Goal: Task Accomplishment & Management: Use online tool/utility

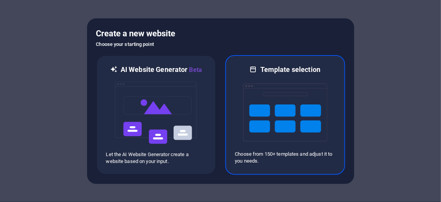
click at [282, 87] on img at bounding box center [285, 112] width 84 height 76
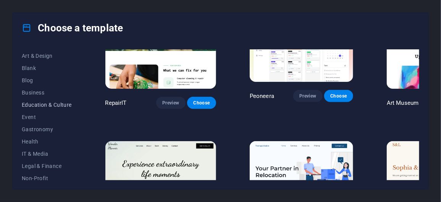
scroll to position [90, 0]
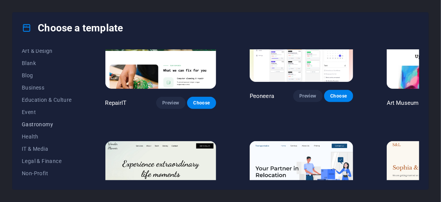
click at [46, 124] on span "Gastronomy" at bounding box center [47, 124] width 50 height 6
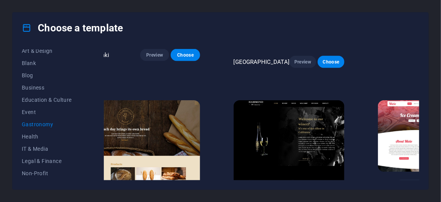
scroll to position [412, 9]
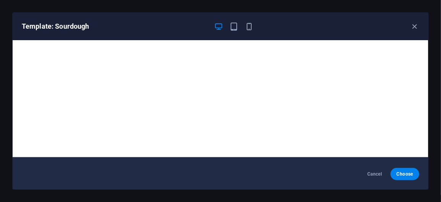
scroll to position [0, 0]
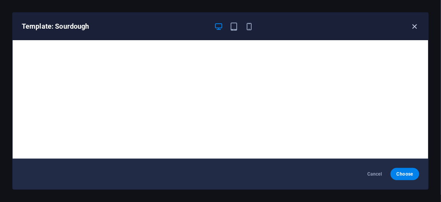
click at [414, 30] on icon "button" at bounding box center [414, 26] width 9 height 9
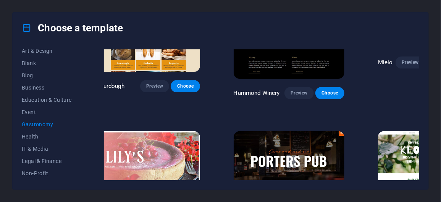
scroll to position [558, 9]
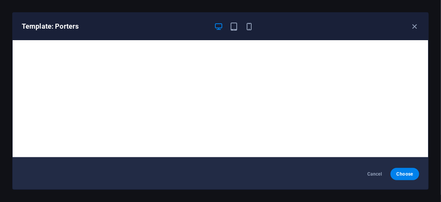
scroll to position [0, 0]
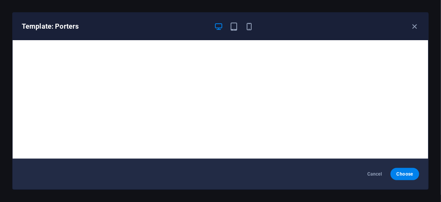
click at [416, 31] on div "Template: Porters" at bounding box center [221, 26] width 416 height 27
click at [414, 29] on div "Template: Porters" at bounding box center [221, 26] width 416 height 27
click at [414, 29] on icon "button" at bounding box center [414, 26] width 9 height 9
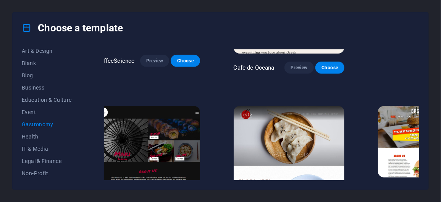
scroll to position [253, 9]
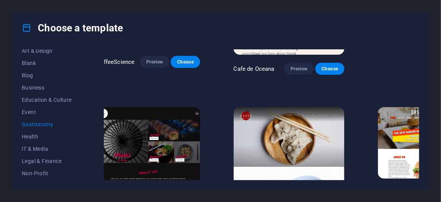
click at [402, 189] on span "Preview" at bounding box center [410, 192] width 17 height 6
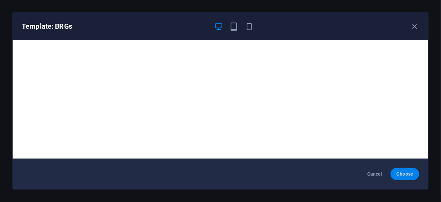
click at [409, 176] on span "Choose" at bounding box center [405, 174] width 16 height 6
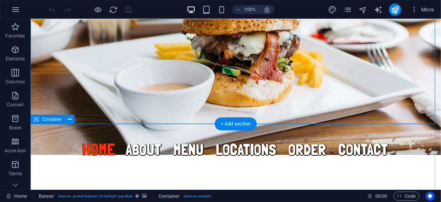
scroll to position [154, 0]
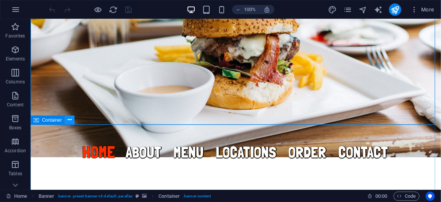
click at [69, 119] on icon at bounding box center [70, 120] width 4 height 8
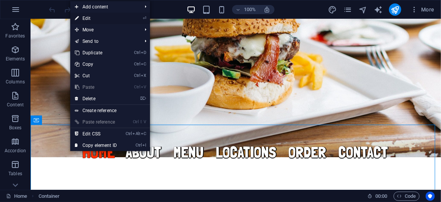
click at [87, 17] on link "⏎ Edit" at bounding box center [95, 18] width 51 height 11
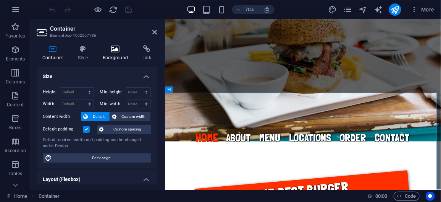
click at [117, 55] on h4 "Background" at bounding box center [117, 53] width 40 height 16
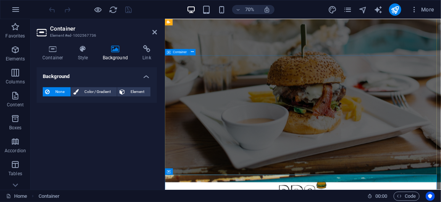
scroll to position [0, 0]
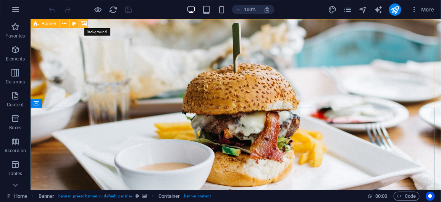
click at [82, 23] on icon at bounding box center [84, 24] width 6 height 8
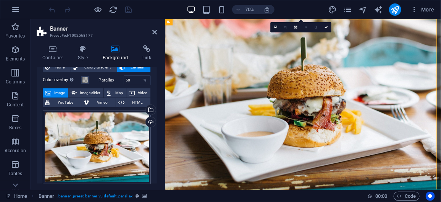
scroll to position [33, 0]
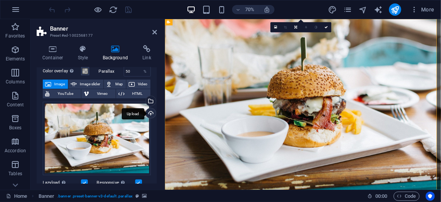
click at [149, 113] on div "Upload" at bounding box center [149, 113] width 11 height 11
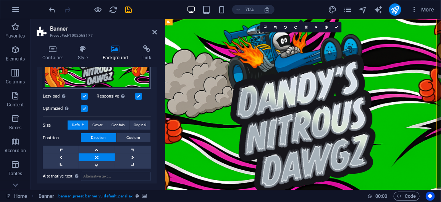
scroll to position [93, 0]
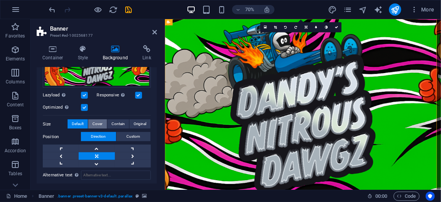
click at [100, 121] on span "Cover" at bounding box center [97, 123] width 10 height 9
click at [79, 122] on span "Default" at bounding box center [78, 123] width 12 height 9
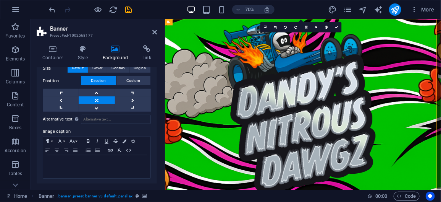
scroll to position [149, 0]
click at [155, 34] on icon at bounding box center [154, 32] width 5 height 6
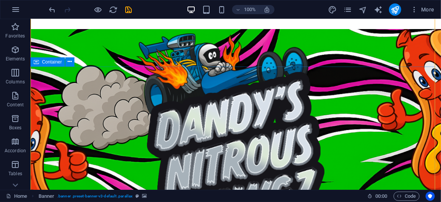
scroll to position [0, 0]
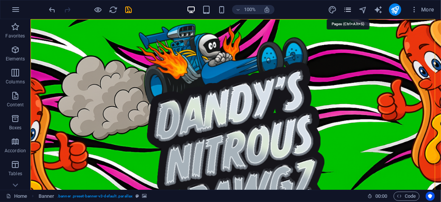
click at [350, 10] on icon "pages" at bounding box center [347, 9] width 9 height 9
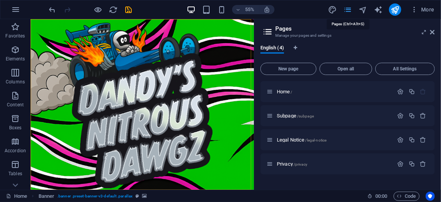
click at [350, 10] on icon "pages" at bounding box center [347, 9] width 9 height 9
click at [315, 12] on div "55% More" at bounding box center [243, 9] width 390 height 12
click at [349, 10] on icon "pages" at bounding box center [347, 9] width 9 height 9
click at [415, 11] on icon "button" at bounding box center [414, 10] width 8 height 8
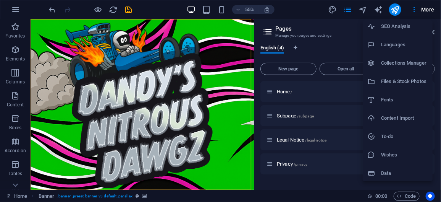
scroll to position [41, 0]
click at [425, 11] on div at bounding box center [220, 101] width 441 height 202
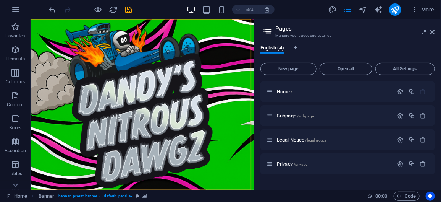
click at [425, 11] on span "More" at bounding box center [422, 10] width 24 height 8
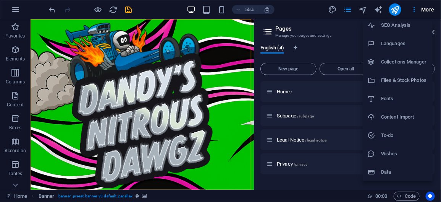
scroll to position [0, 0]
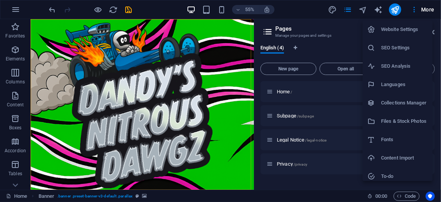
click at [334, 26] on div at bounding box center [220, 101] width 441 height 202
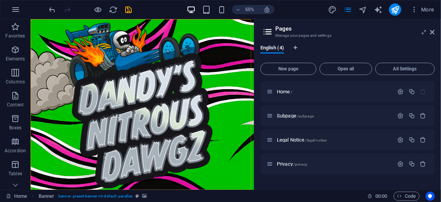
click at [436, 35] on aside "Pages Manage your pages and settings English (4) New page Open all All Settings…" at bounding box center [347, 104] width 187 height 170
click at [434, 34] on icon at bounding box center [432, 32] width 5 height 6
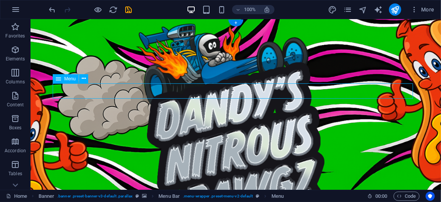
click at [139, 92] on div "Drag here to replace the existing content. Press “Ctrl” if you want to create a…" at bounding box center [236, 104] width 410 height 170
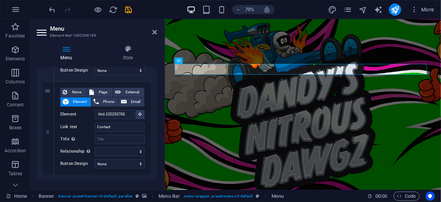
scroll to position [535, 0]
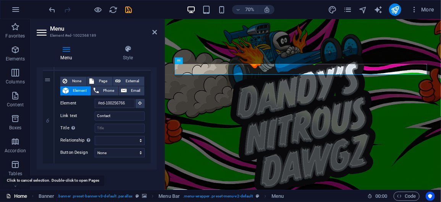
click at [18, 197] on link "Home" at bounding box center [16, 195] width 21 height 9
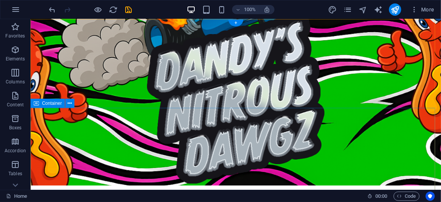
scroll to position [0, 0]
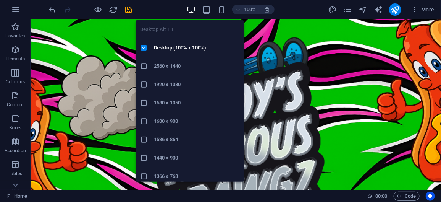
click at [176, 64] on h6 "2560 x 1440" at bounding box center [197, 65] width 86 height 9
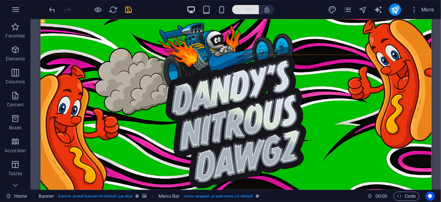
click at [237, 10] on icon "button" at bounding box center [237, 9] width 5 height 5
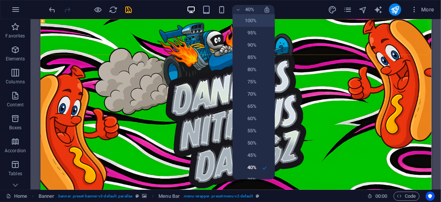
click at [242, 16] on h6 "100%" at bounding box center [246, 20] width 19 height 9
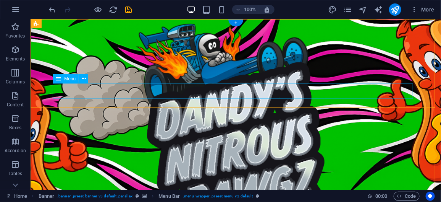
click at [69, 78] on span "Menu" at bounding box center [69, 78] width 11 height 5
click at [84, 79] on icon at bounding box center [84, 78] width 4 height 8
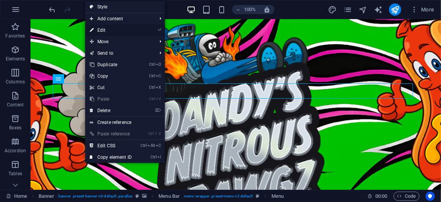
click at [114, 28] on link "⏎ Edit" at bounding box center [110, 29] width 51 height 11
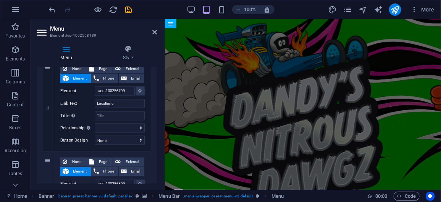
scroll to position [361, 0]
click at [120, 100] on input "Locations" at bounding box center [120, 103] width 50 height 9
type input "Location"
select select
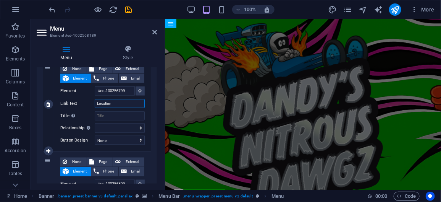
select select
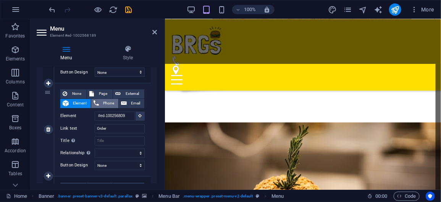
scroll to position [0, 0]
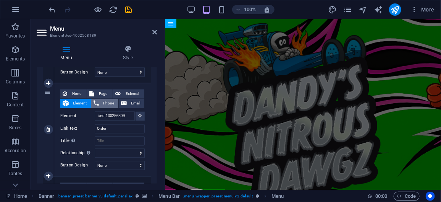
type input "Location"
click at [101, 106] on span "Phone" at bounding box center [108, 103] width 15 height 9
select select
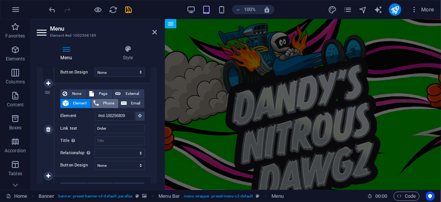
select select
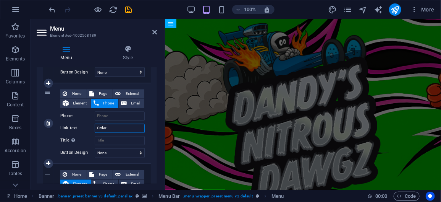
click at [107, 127] on input "Order" at bounding box center [120, 128] width 50 height 9
type input "O"
select select
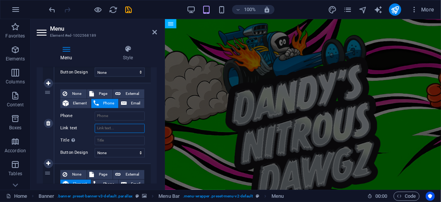
select select
type input "Call"
select select
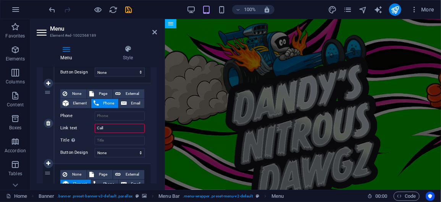
select select
type input "Call"
click at [110, 116] on input "Phone" at bounding box center [120, 115] width 50 height 9
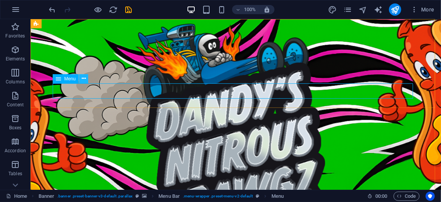
click at [83, 80] on icon at bounding box center [84, 78] width 4 height 8
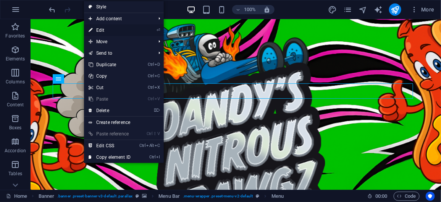
click at [107, 27] on link "⏎ Edit" at bounding box center [109, 29] width 51 height 11
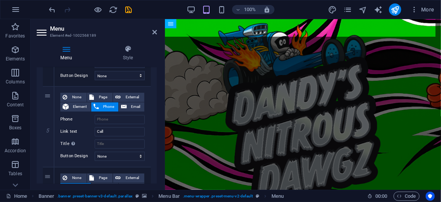
scroll to position [426, 0]
click at [109, 118] on input "Phone" at bounding box center [120, 119] width 50 height 9
type input "=1"
select select
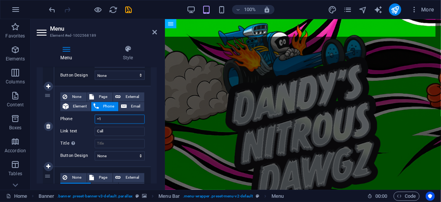
select select
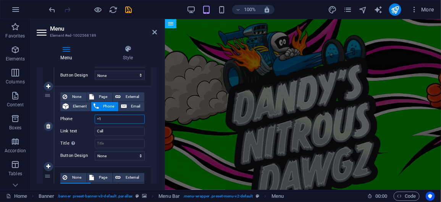
type input "="
select select
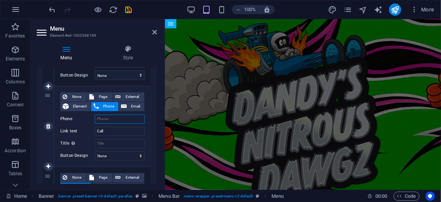
select select
type input "+"
select select
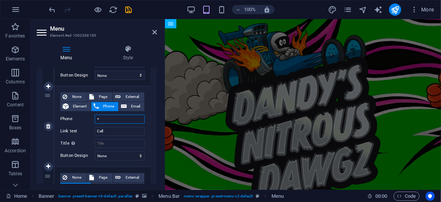
select select
type input "+1"
select select
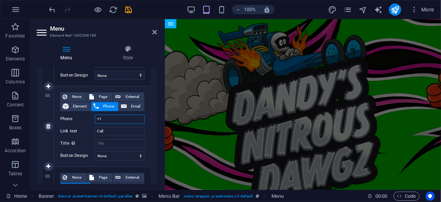
select select
type input "+1580"
select select
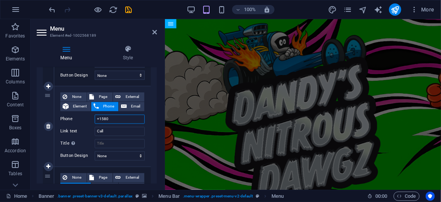
select select
type input "+1580952"
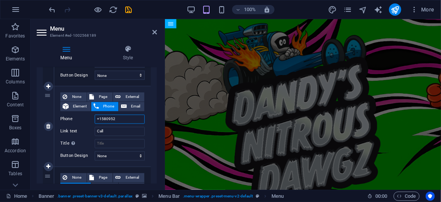
select select
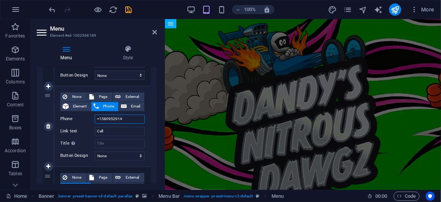
type input "[PHONE_NUMBER]"
select select
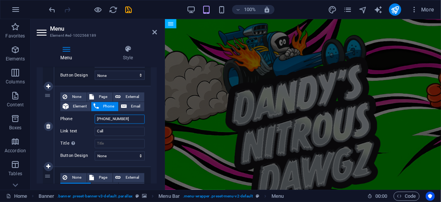
select select
type input "[PHONE_NUMBER]"
click at [148, 133] on div "None Page External Element Phone Email Page Home Subpage Legal Notice Privacy E…" at bounding box center [102, 126] width 97 height 80
click at [138, 153] on select "None Default Primary Secondary" at bounding box center [120, 155] width 50 height 9
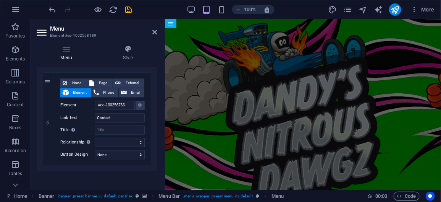
scroll to position [523, 0]
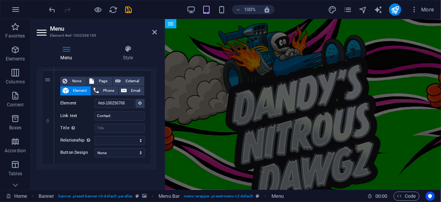
click at [158, 34] on aside "Menu Element #ed-1002568189 Menu Style Menu Auto Custom Create custom menu item…" at bounding box center [98, 104] width 134 height 170
click at [154, 32] on icon at bounding box center [154, 32] width 5 height 6
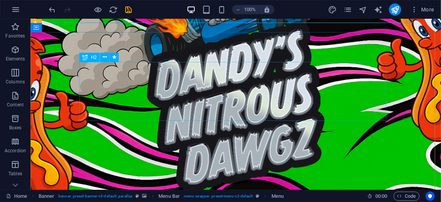
scroll to position [75, 0]
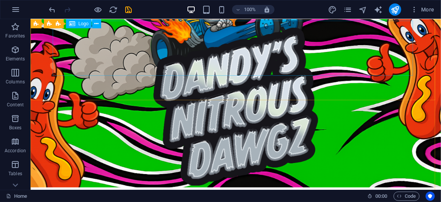
scroll to position [0, 0]
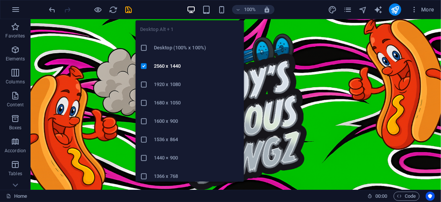
click at [175, 84] on h6 "1920 x 1080" at bounding box center [197, 84] width 86 height 9
click at [191, 9] on icon "button" at bounding box center [191, 9] width 9 height 9
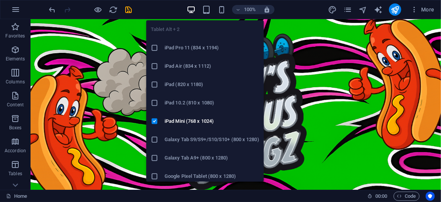
click at [207, 16] on div "Tablet Alt + 2 iPad Pro 11 (834 x 1194) iPad Air (834 x 1112) iPad (820 x 1180)…" at bounding box center [205, 97] width 118 height 167
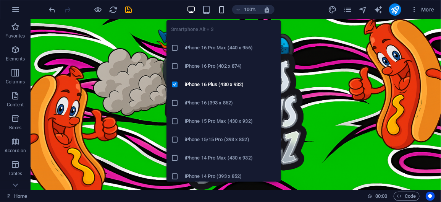
click at [219, 12] on icon "button" at bounding box center [221, 9] width 9 height 9
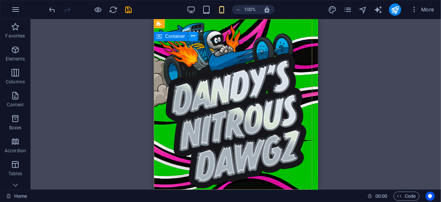
click at [195, 37] on button at bounding box center [193, 36] width 9 height 9
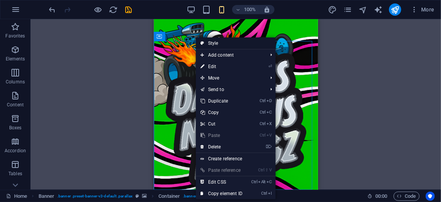
click at [226, 44] on link "Style" at bounding box center [236, 42] width 80 height 11
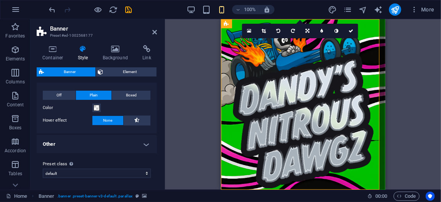
scroll to position [14, 0]
click at [97, 109] on span at bounding box center [97, 108] width 6 height 6
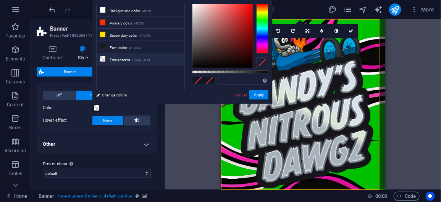
click at [113, 59] on li "Transparent rgba(0,0,0,.0)" at bounding box center [141, 59] width 88 height 12
type input "rgba(0, 0, 0, 0)"
click at [263, 98] on button "Apply" at bounding box center [258, 94] width 19 height 9
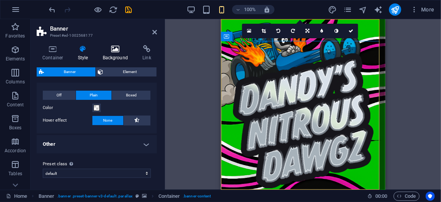
click at [117, 53] on h4 "Background" at bounding box center [117, 53] width 40 height 16
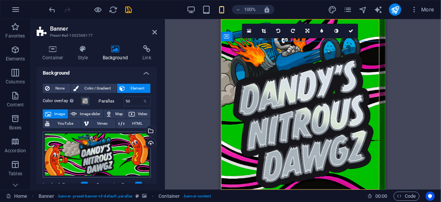
scroll to position [0, 0]
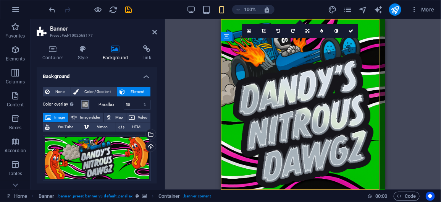
click at [87, 103] on span at bounding box center [85, 104] width 6 height 6
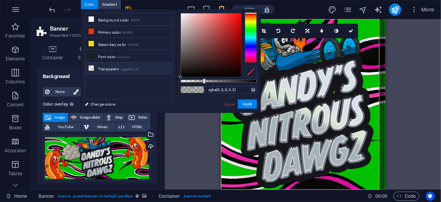
click at [104, 64] on li "Transparent rgba(0,0,0,.0)" at bounding box center [129, 68] width 88 height 12
type input "rgba(0, 0, 0, 0)"
click at [246, 102] on button "Apply" at bounding box center [247, 103] width 19 height 9
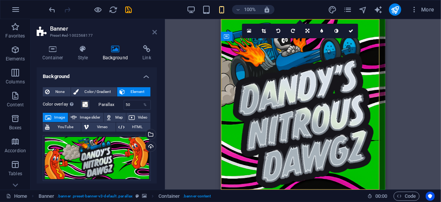
click at [155, 32] on icon at bounding box center [154, 32] width 5 height 6
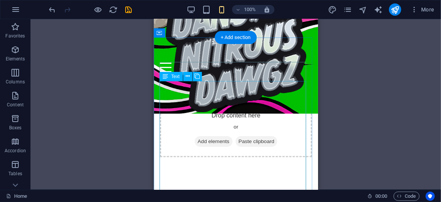
scroll to position [156, 0]
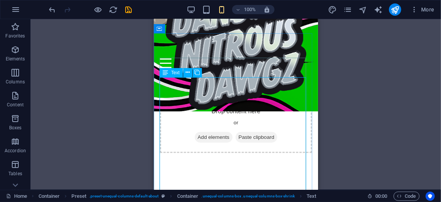
click at [172, 71] on span "Text" at bounding box center [175, 72] width 8 height 5
click at [189, 74] on icon at bounding box center [188, 72] width 4 height 8
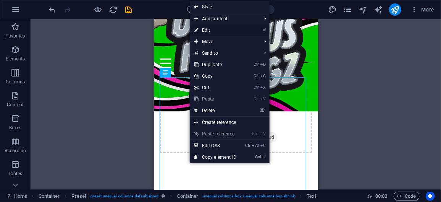
click at [212, 30] on link "⏎ Edit" at bounding box center [215, 29] width 51 height 11
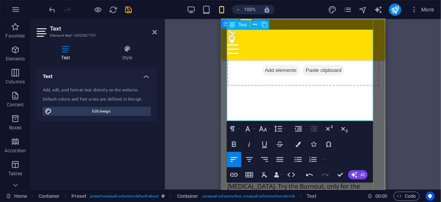
scroll to position [192, 0]
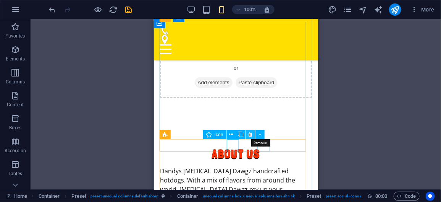
click at [247, 134] on button at bounding box center [250, 134] width 9 height 9
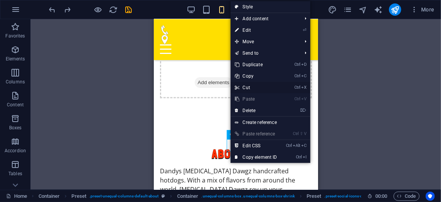
click at [250, 89] on link "Ctrl X Cut" at bounding box center [256, 87] width 51 height 11
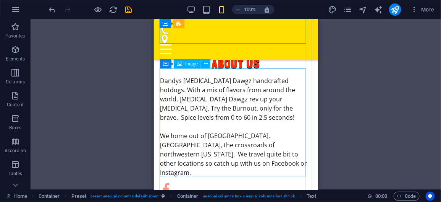
scroll to position [283, 0]
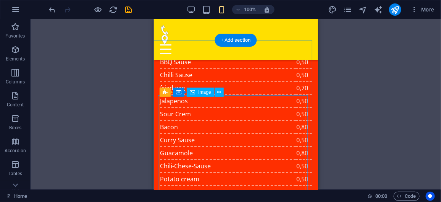
scroll to position [2515, 0]
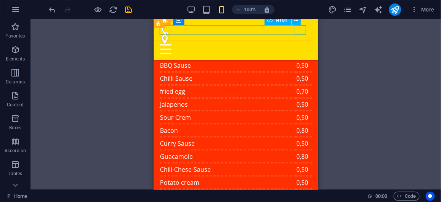
click at [302, 44] on div "Menu" at bounding box center [236, 49] width 152 height 10
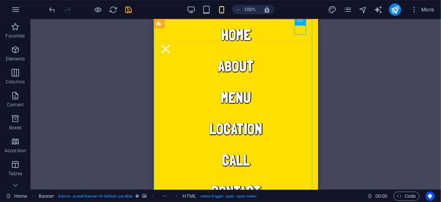
click at [236, 35] on nav "Home About Menu Location Call Contact" at bounding box center [235, 104] width 164 height 170
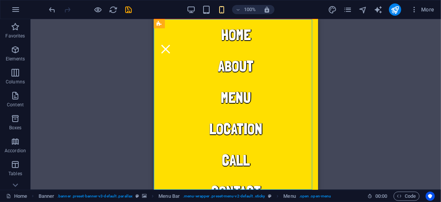
click at [236, 35] on nav "Home About Menu Location Call Contact" at bounding box center [235, 104] width 164 height 170
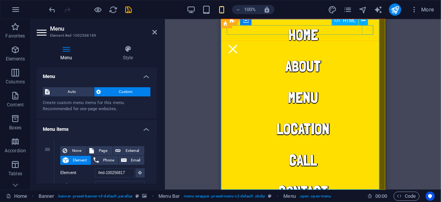
click at [369, 25] on div "HTML" at bounding box center [353, 21] width 42 height 10
click at [238, 44] on div "Menu" at bounding box center [232, 49] width 11 height 10
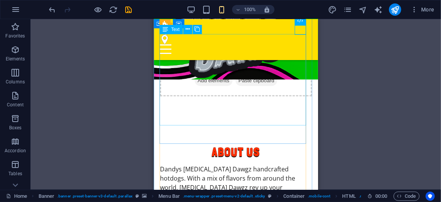
scroll to position [209, 0]
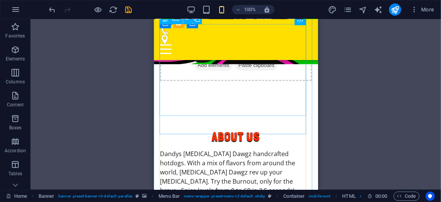
click at [206, 149] on div "Dandys [MEDICAL_DATA] Dawgz handcrafted hotdogs. With a mix of flavors from aro…" at bounding box center [236, 199] width 152 height 101
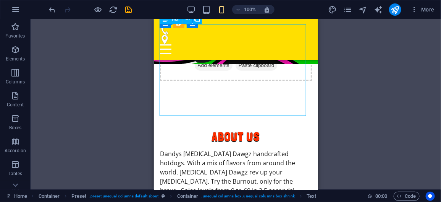
click at [197, 149] on div "Dandys [MEDICAL_DATA] Dawgz handcrafted hotdogs. With a mix of flavors from aro…" at bounding box center [236, 199] width 152 height 101
drag, startPoint x: 197, startPoint y: 89, endPoint x: 350, endPoint y: 108, distance: 155.0
click at [197, 149] on div "Dandys [MEDICAL_DATA] Dawgz handcrafted hotdogs. With a mix of flavors from aro…" at bounding box center [236, 199] width 152 height 101
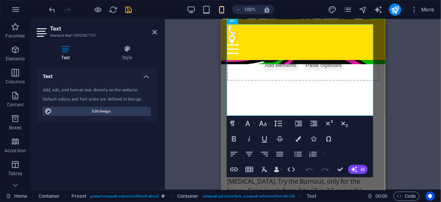
click at [197, 90] on div "Drag here to replace the existing content. Press “Ctrl” if you want to create a…" at bounding box center [303, 104] width 276 height 170
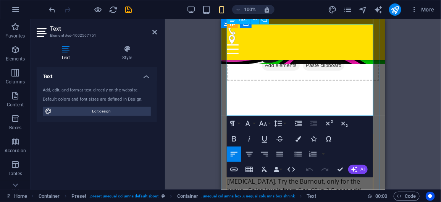
drag, startPoint x: 228, startPoint y: 84, endPoint x: 268, endPoint y: 112, distance: 48.4
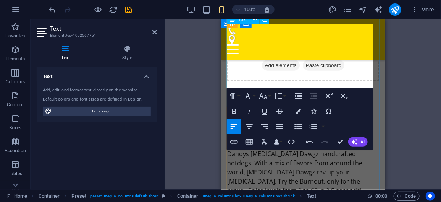
click at [252, 194] on p at bounding box center [303, 198] width 152 height 9
drag, startPoint x: 253, startPoint y: 74, endPoint x: 263, endPoint y: 65, distance: 13.6
click at [263, 149] on div "Dandys [MEDICAL_DATA] Dawgz handcrafted hotdogs. With a mix of flavors from aro…" at bounding box center [303, 181] width 152 height 64
click at [263, 149] on p "Dandys [MEDICAL_DATA] Dawgz handcrafted hotdogs. With a mix of flavors from aro…" at bounding box center [303, 172] width 152 height 46
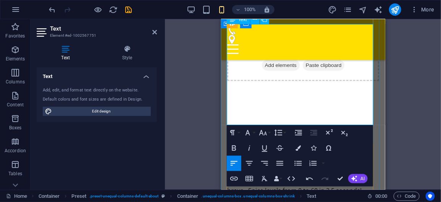
click at [263, 149] on p "Dandys [MEDICAL_DATA] Dawgz handcrafted hotdogs. With a mix of flavors from aro…" at bounding box center [303, 172] width 152 height 46
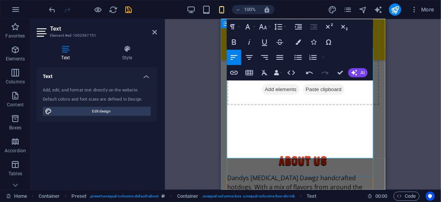
scroll to position [185, 0]
drag, startPoint x: 299, startPoint y: 118, endPoint x: 292, endPoint y: 115, distance: 7.2
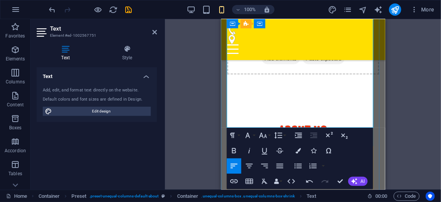
scroll to position [215, 0]
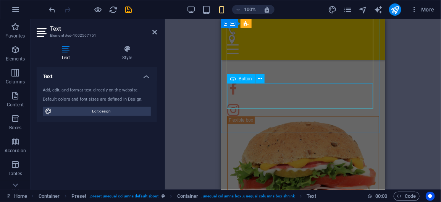
scroll to position [393, 0]
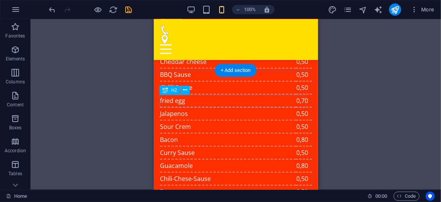
scroll to position [2514, 0]
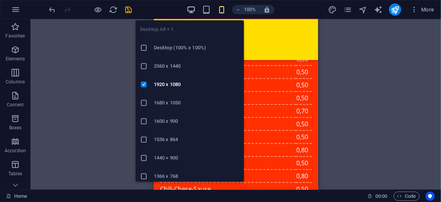
click at [193, 11] on icon "button" at bounding box center [191, 9] width 9 height 9
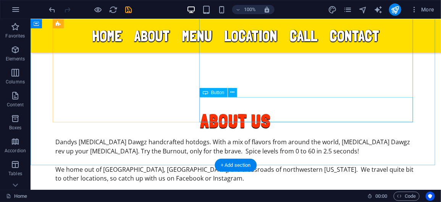
scroll to position [297, 0]
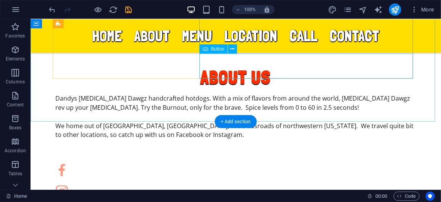
scroll to position [340, 0]
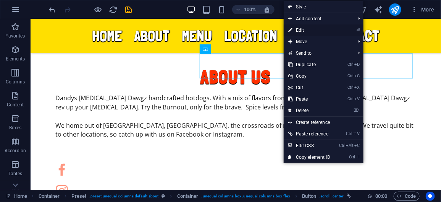
click at [304, 24] on link "⏎ Edit" at bounding box center [309, 29] width 51 height 11
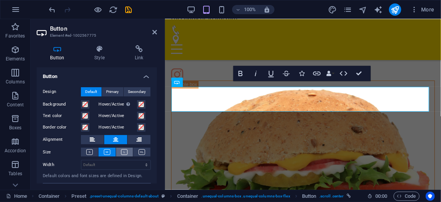
scroll to position [0, 0]
click at [116, 90] on span "Primary" at bounding box center [113, 91] width 13 height 9
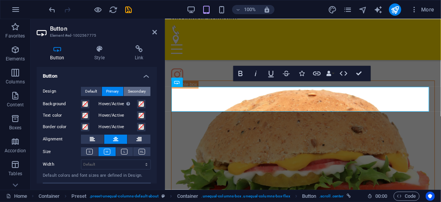
click at [131, 89] on span "Secondary" at bounding box center [137, 91] width 18 height 9
click at [134, 56] on h4 "Link" at bounding box center [139, 53] width 36 height 16
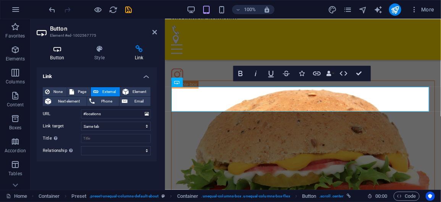
click at [60, 54] on h4 "Button" at bounding box center [59, 53] width 44 height 16
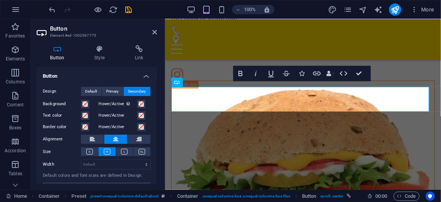
scroll to position [14, 0]
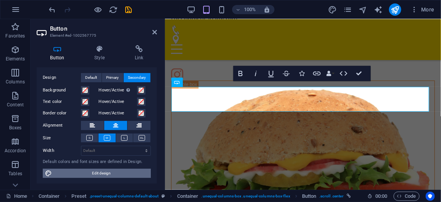
drag, startPoint x: 94, startPoint y: 173, endPoint x: 44, endPoint y: 98, distance: 90.5
click at [94, 173] on span "Edit design" at bounding box center [101, 172] width 94 height 9
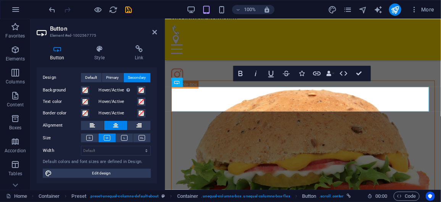
select select "px"
select select "400"
select select "px"
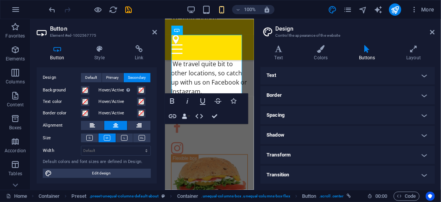
scroll to position [0, 0]
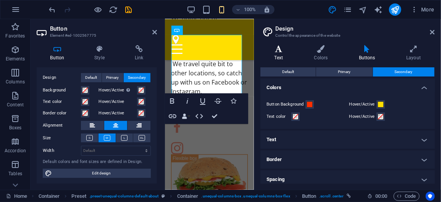
click at [278, 57] on h4 "Text" at bounding box center [280, 53] width 40 height 16
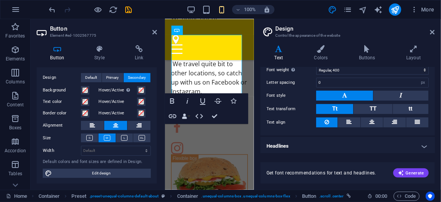
scroll to position [87, 0]
click at [429, 33] on header "Design Control the appearance of the website" at bounding box center [348, 29] width 173 height 20
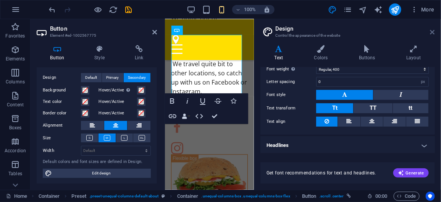
click at [432, 33] on icon at bounding box center [432, 32] width 5 height 6
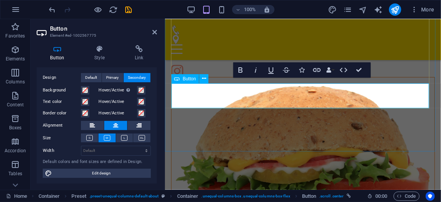
drag, startPoint x: 327, startPoint y: 98, endPoint x: 307, endPoint y: 91, distance: 21.6
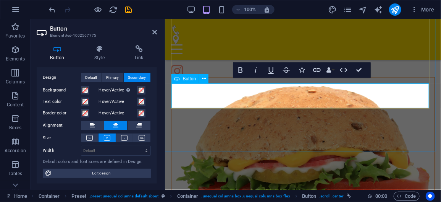
click at [200, 79] on button at bounding box center [203, 78] width 9 height 9
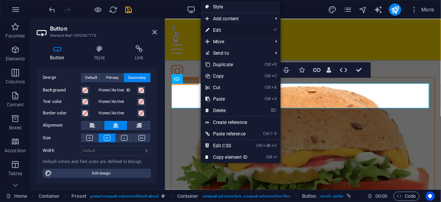
click at [220, 30] on link "⏎ Edit" at bounding box center [226, 29] width 51 height 11
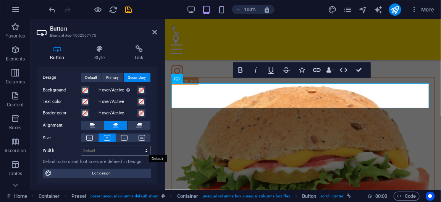
scroll to position [0, 0]
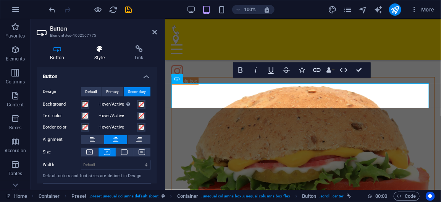
click at [100, 59] on h4 "Style" at bounding box center [101, 53] width 40 height 16
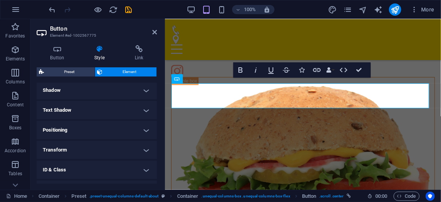
scroll to position [187, 0]
click at [104, 110] on h4 "Text Shadow" at bounding box center [97, 110] width 120 height 18
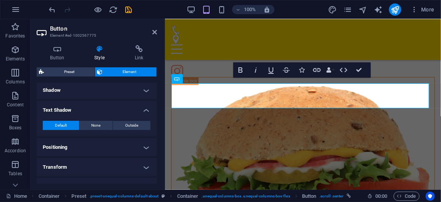
click at [104, 110] on h4 "Text Shadow" at bounding box center [97, 108] width 120 height 14
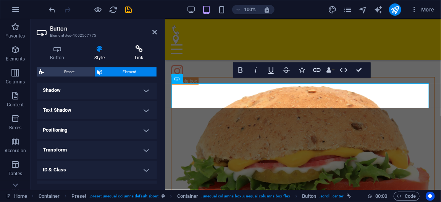
click at [138, 54] on h4 "Link" at bounding box center [139, 53] width 36 height 16
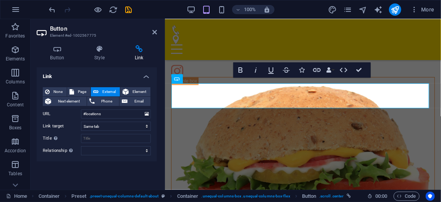
scroll to position [0, 0]
click at [77, 89] on span "Page" at bounding box center [82, 91] width 12 height 9
select select
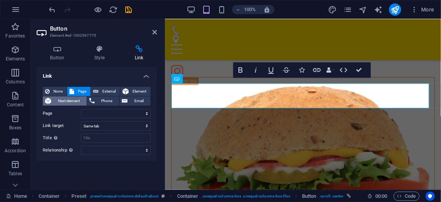
click at [78, 99] on span "Next element" at bounding box center [68, 100] width 31 height 9
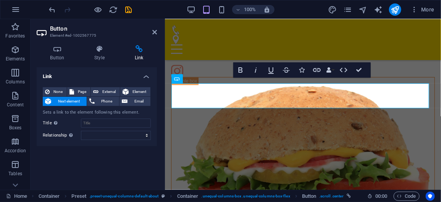
scroll to position [0, 0]
click at [101, 92] on span "External" at bounding box center [109, 91] width 17 height 9
select select "blank"
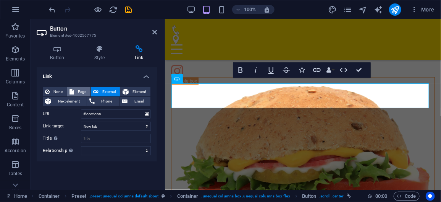
click at [82, 91] on span "Page" at bounding box center [82, 91] width 12 height 9
select select
click at [98, 90] on button "External" at bounding box center [105, 91] width 29 height 9
click at [129, 92] on button "Element" at bounding box center [135, 91] width 30 height 9
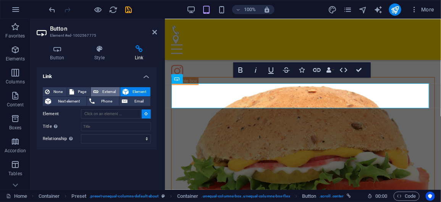
click at [107, 94] on span "External" at bounding box center [109, 91] width 17 height 9
select select "blank"
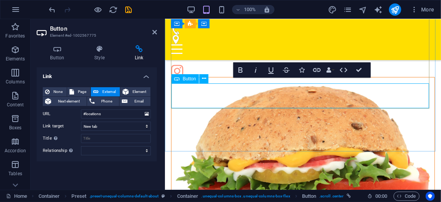
click at [191, 77] on span "Button" at bounding box center [189, 78] width 13 height 5
click at [205, 79] on icon at bounding box center [204, 78] width 4 height 8
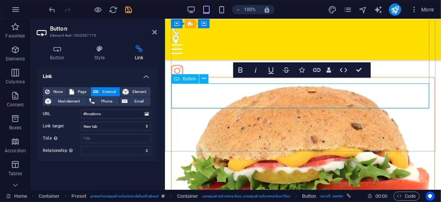
drag, startPoint x: 313, startPoint y: 91, endPoint x: 283, endPoint y: 95, distance: 30.1
drag, startPoint x: 283, startPoint y: 95, endPoint x: 274, endPoint y: 95, distance: 8.8
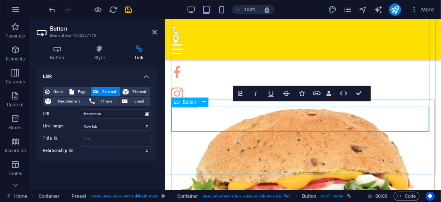
scroll to position [439, 0]
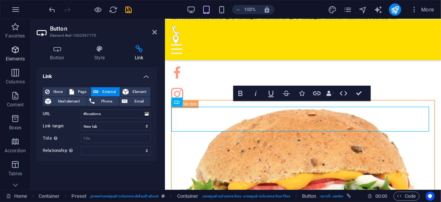
click at [18, 58] on p "Elements" at bounding box center [15, 59] width 19 height 6
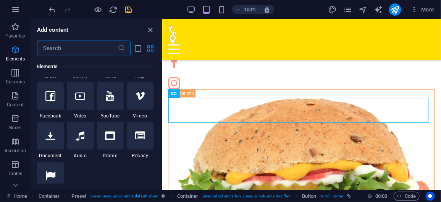
scroll to position [239, 0]
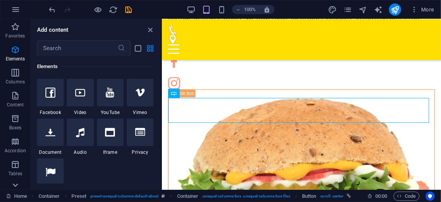
click at [18, 186] on icon at bounding box center [15, 184] width 11 height 11
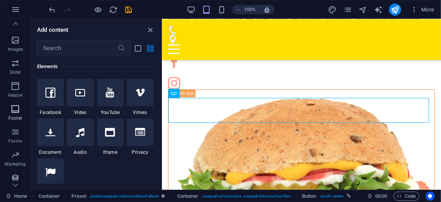
scroll to position [0, 0]
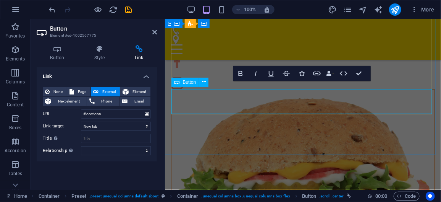
scroll to position [459, 0]
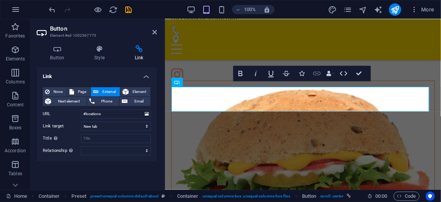
click at [317, 72] on icon "button" at bounding box center [316, 73] width 9 height 9
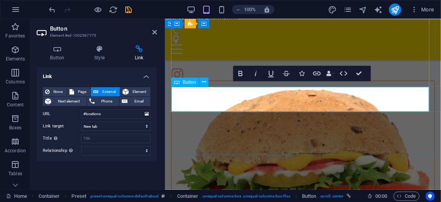
click at [203, 82] on icon at bounding box center [204, 82] width 4 height 8
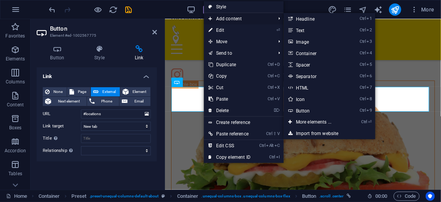
drag, startPoint x: 203, startPoint y: 82, endPoint x: 279, endPoint y: 19, distance: 99.0
click at [279, 19] on body "[DOMAIN_NAME] Home Favorites Elements Columns Content Boxes Accordion Tables Fe…" at bounding box center [220, 101] width 441 height 202
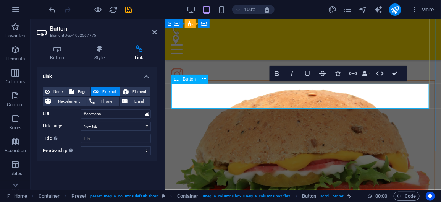
scroll to position [462, 0]
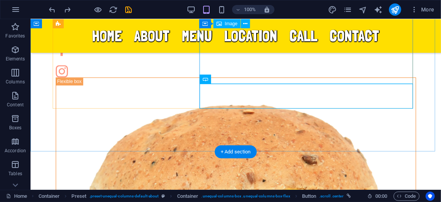
scroll to position [310, 0]
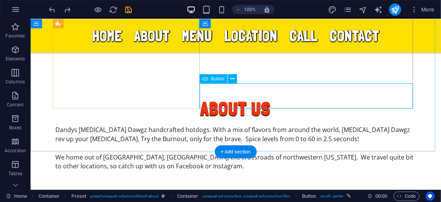
click at [230, 77] on icon at bounding box center [232, 79] width 4 height 8
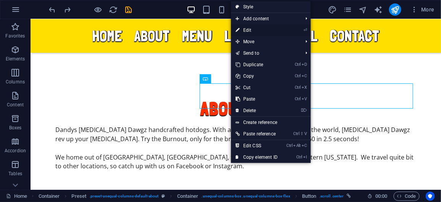
click at [262, 29] on link "⏎ Edit" at bounding box center [256, 29] width 51 height 11
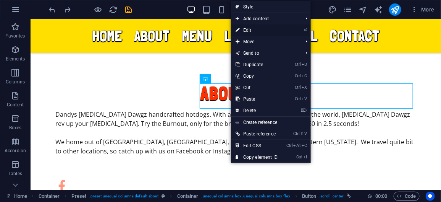
scroll to position [459, 0]
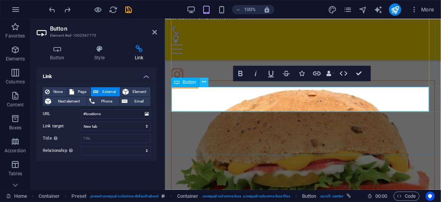
click at [207, 84] on button at bounding box center [203, 81] width 9 height 9
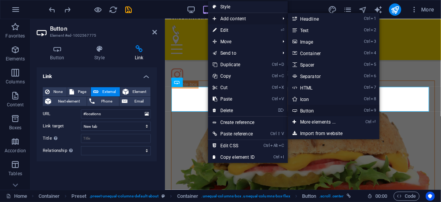
click at [324, 108] on link "Ctrl 9 Button" at bounding box center [319, 110] width 63 height 11
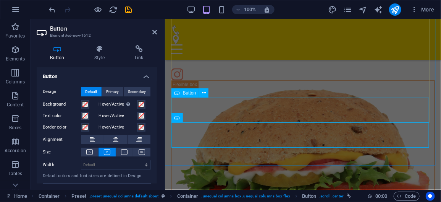
scroll to position [448, 0]
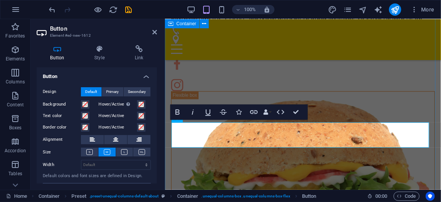
click at [240, 150] on div "About us [PERSON_NAME] [MEDICAL_DATA] Dawgz handcrafted hotdogs. With a mix of …" at bounding box center [303, 142] width 276 height 478
click at [236, 155] on div "About us [PERSON_NAME] [MEDICAL_DATA] Dawgz handcrafted hotdogs. With a mix of …" at bounding box center [303, 142] width 276 height 478
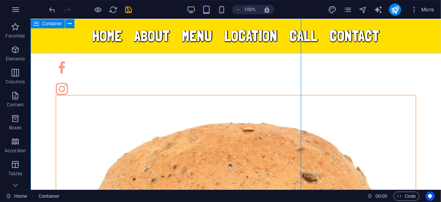
scroll to position [296, 0]
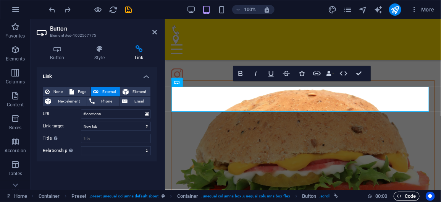
click at [403, 196] on span "Code" at bounding box center [406, 195] width 19 height 9
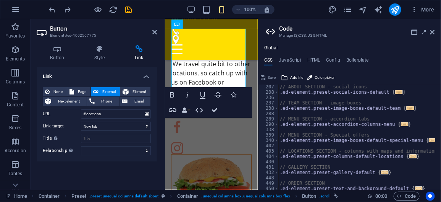
scroll to position [508, 0]
click at [312, 64] on h4 "HTML" at bounding box center [314, 61] width 13 height 8
type textarea "<a href="#main-content" class="wv-link-content button">Skip to main content</a>"
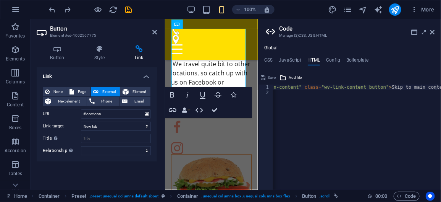
scroll to position [0, 38]
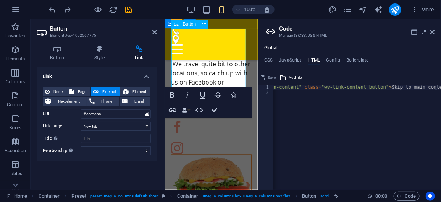
click at [335, 58] on h4 "Config" at bounding box center [333, 61] width 14 height 8
type textarea "$ls-headlines-all: (2px, null, null);"
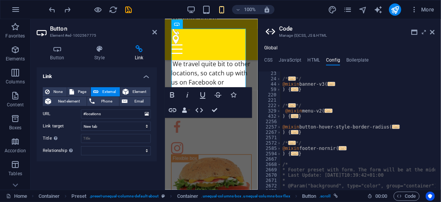
scroll to position [118, 0]
click at [270, 60] on h4 "CSS" at bounding box center [268, 61] width 8 height 8
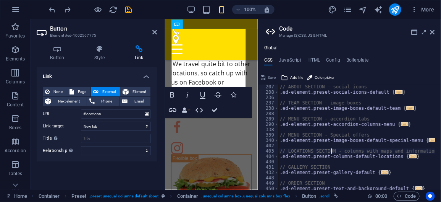
click at [331, 152] on div "// ABOUT SECTION - social icons .ed-element.preset-social-icons-default { ... }…" at bounding box center [392, 139] width 229 height 110
type textarea "// LOCATIONS SECTION - columns with maps and information"
click at [404, 199] on span "Code" at bounding box center [406, 195] width 19 height 9
click at [435, 29] on aside "Code Manage (S)CSS, JS & HTML Global CSS JavaScript HTML Config Boilerplate // …" at bounding box center [349, 104] width 183 height 170
click at [433, 36] on header "Code Manage (S)CSS, JS & HTML" at bounding box center [350, 29] width 169 height 20
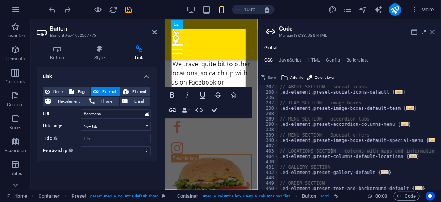
click at [433, 33] on icon at bounding box center [432, 32] width 5 height 6
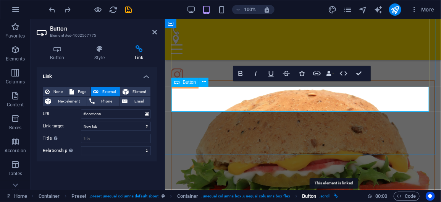
click at [334, 194] on icon "breadcrumb" at bounding box center [336, 196] width 4 height 4
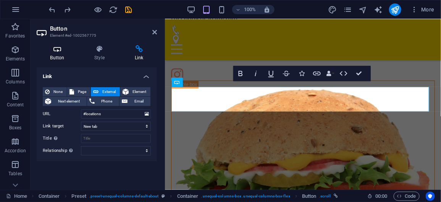
click at [61, 57] on h4 "Button" at bounding box center [59, 53] width 44 height 16
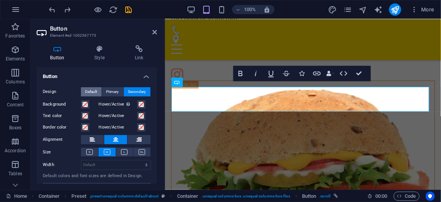
click at [94, 87] on span "Default" at bounding box center [92, 91] width 12 height 9
click at [107, 88] on span "Primary" at bounding box center [113, 91] width 13 height 9
click at [131, 88] on span "Secondary" at bounding box center [137, 91] width 18 height 9
click at [95, 90] on span "Default" at bounding box center [92, 91] width 12 height 9
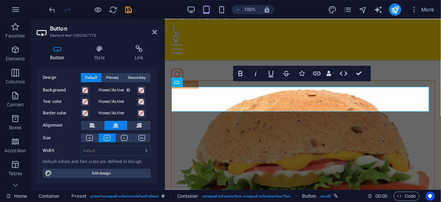
scroll to position [0, 0]
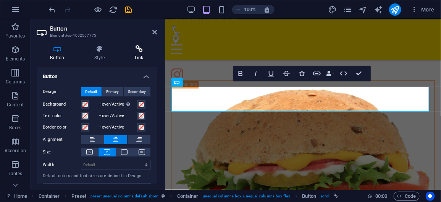
click at [139, 55] on h4 "Link" at bounding box center [139, 53] width 36 height 16
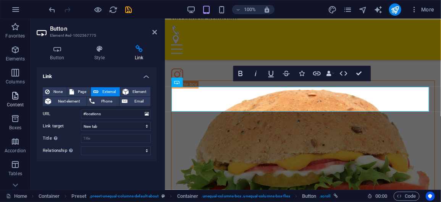
click at [22, 100] on span "Content" at bounding box center [15, 100] width 31 height 18
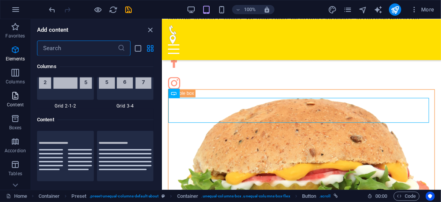
scroll to position [1335, 0]
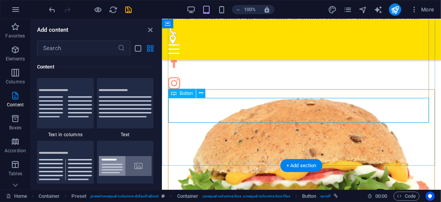
click at [187, 94] on span "Button" at bounding box center [186, 93] width 13 height 5
click at [201, 92] on icon at bounding box center [201, 93] width 4 height 8
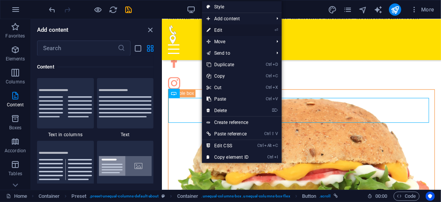
click at [253, 31] on link "⏎ Edit" at bounding box center [227, 29] width 51 height 11
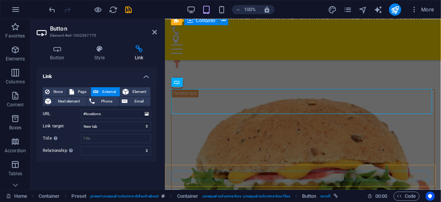
scroll to position [459, 0]
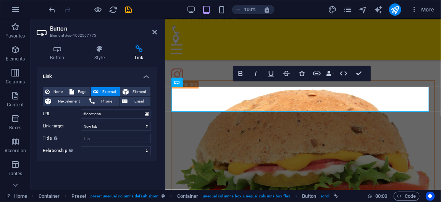
click at [58, 61] on div "Button Style Link Button Design Default Primary Secondary Background Hover/Acti…" at bounding box center [97, 114] width 120 height 138
click at [58, 58] on h4 "Button" at bounding box center [59, 53] width 44 height 16
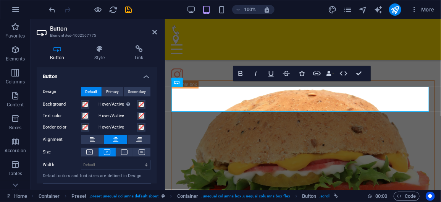
click at [144, 78] on h4 "Button" at bounding box center [97, 74] width 120 height 14
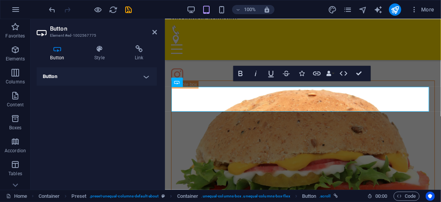
click at [144, 78] on h4 "Button" at bounding box center [97, 76] width 120 height 18
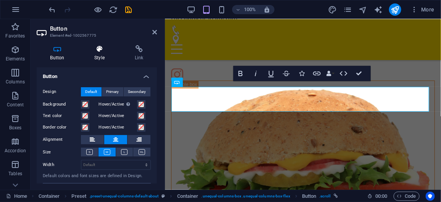
click at [102, 55] on h4 "Style" at bounding box center [101, 53] width 40 height 16
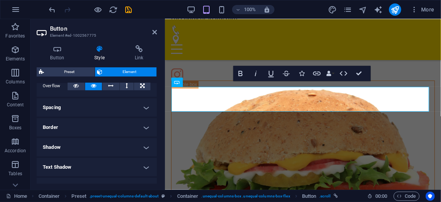
scroll to position [148, 0]
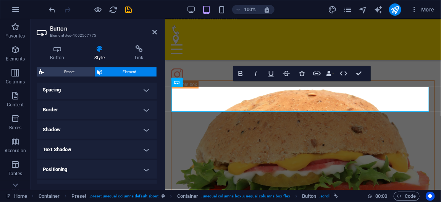
click at [144, 151] on h4 "Text Shadow" at bounding box center [97, 149] width 120 height 18
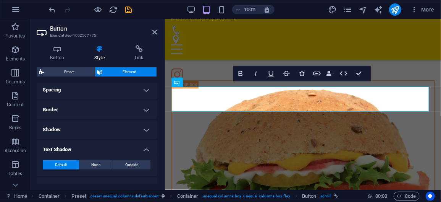
click at [144, 151] on h4 "Text Shadow" at bounding box center [97, 147] width 120 height 14
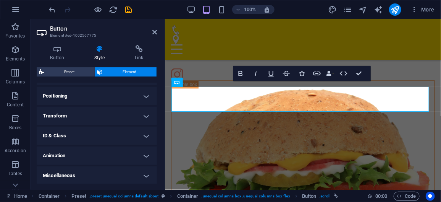
scroll to position [222, 0]
click at [145, 140] on h4 "ID & Class" at bounding box center [97, 135] width 120 height 18
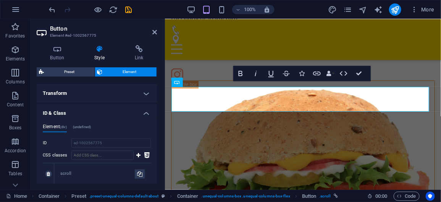
scroll to position [244, 0]
click at [142, 116] on h4 "ID & Class" at bounding box center [97, 111] width 120 height 14
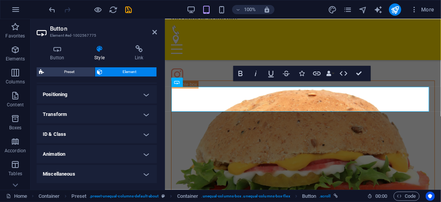
scroll to position [222, 0]
click at [145, 171] on h4 "Miscellaneous" at bounding box center [97, 174] width 120 height 18
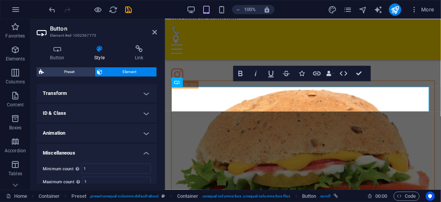
scroll to position [268, 0]
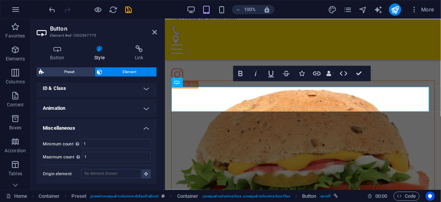
click at [145, 129] on h4 "Miscellaneous" at bounding box center [97, 126] width 120 height 14
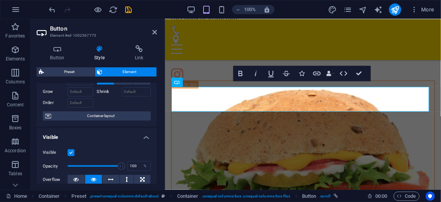
scroll to position [31, 0]
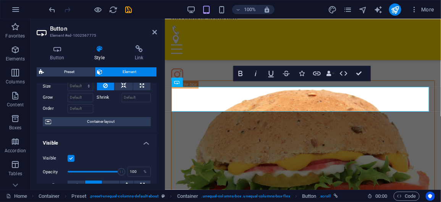
click at [143, 145] on h4 "Visible" at bounding box center [97, 141] width 120 height 14
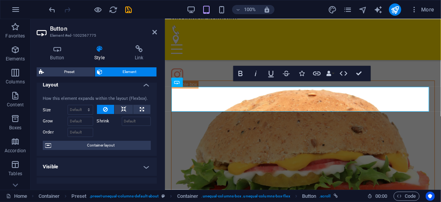
scroll to position [0, 0]
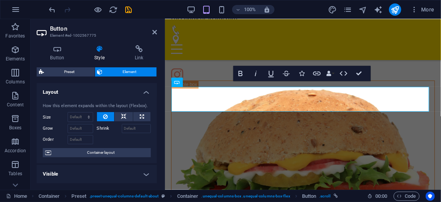
click at [143, 92] on h4 "Layout" at bounding box center [97, 90] width 120 height 14
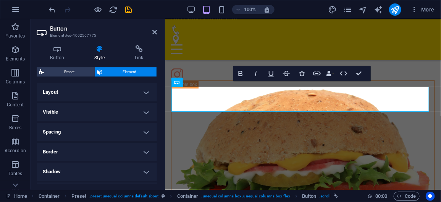
click at [139, 111] on h4 "Visible" at bounding box center [97, 112] width 120 height 18
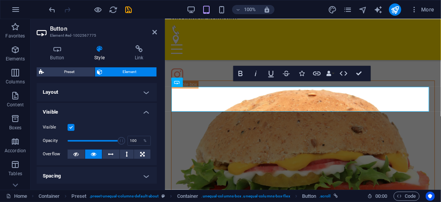
click at [139, 111] on h4 "Visible" at bounding box center [97, 110] width 120 height 14
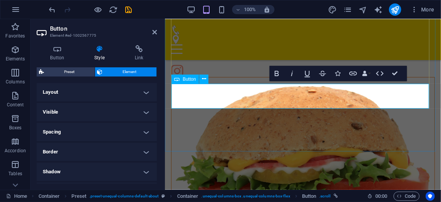
click at [353, 74] on icon "button" at bounding box center [353, 73] width 9 height 9
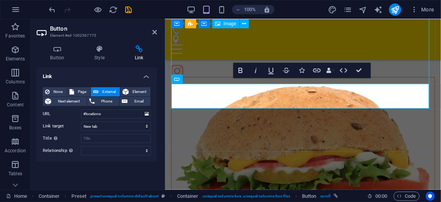
click at [221, 77] on figure at bounding box center [302, 175] width 263 height 196
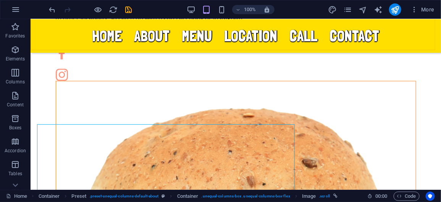
scroll to position [225, 0]
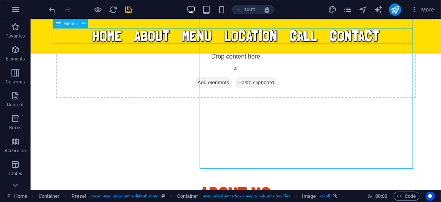
click at [337, 39] on nav "Home About Menu Location Call Contact" at bounding box center [235, 35] width 360 height 15
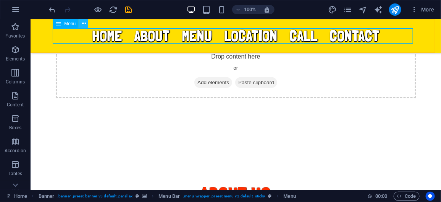
click at [83, 24] on icon at bounding box center [84, 23] width 4 height 8
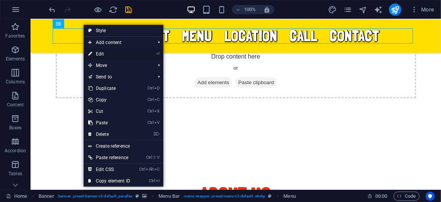
click at [105, 52] on link "⏎ Edit" at bounding box center [109, 53] width 51 height 11
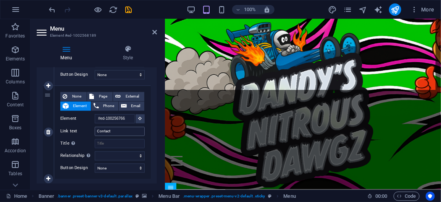
scroll to position [53, 0]
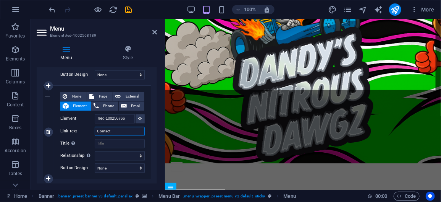
click at [112, 129] on input "Contact" at bounding box center [120, 131] width 50 height 9
type input "Catering"
select select
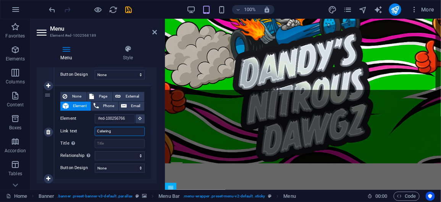
select select
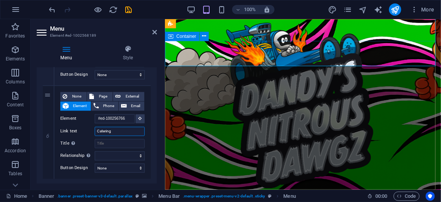
type input "Catering"
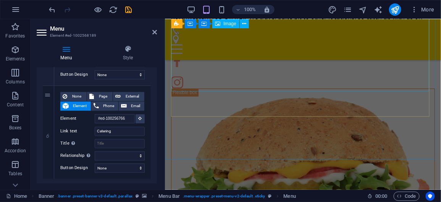
scroll to position [454, 0]
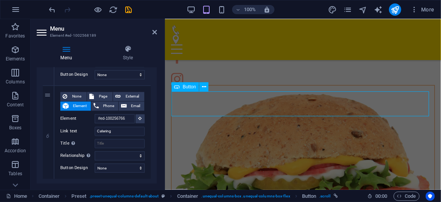
scroll to position [296, 0]
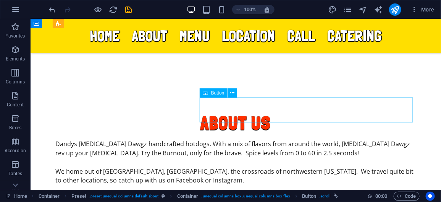
click at [230, 93] on icon at bounding box center [232, 93] width 4 height 8
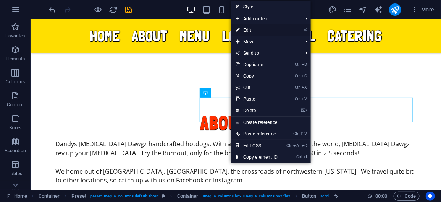
click at [260, 30] on link "⏎ Edit" at bounding box center [256, 29] width 51 height 11
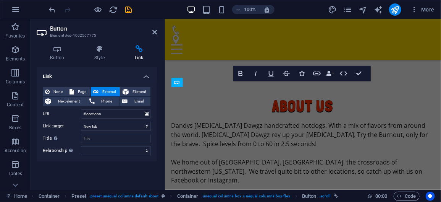
scroll to position [459, 0]
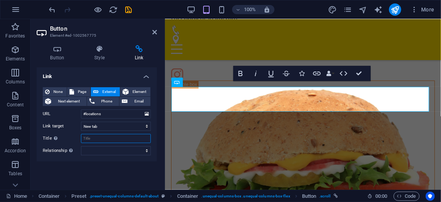
click at [108, 135] on input "Title Additional link description, should not be the same as the link text. The…" at bounding box center [116, 138] width 70 height 9
type input "a"
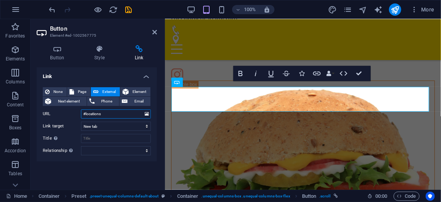
click at [102, 116] on input "#locations" at bounding box center [116, 113] width 70 height 9
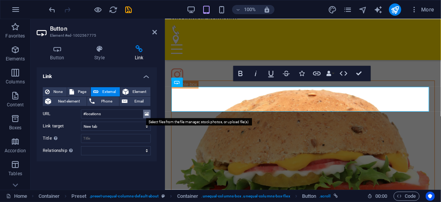
click at [145, 115] on icon at bounding box center [147, 114] width 4 height 8
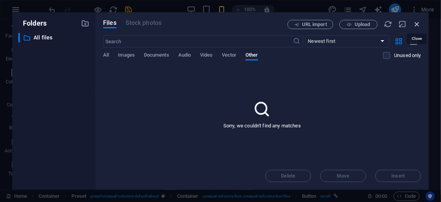
click at [418, 23] on icon "button" at bounding box center [417, 24] width 8 height 8
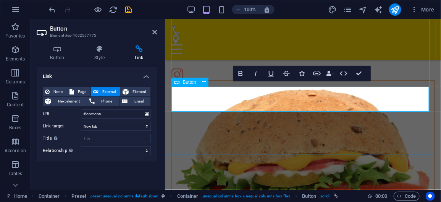
drag, startPoint x: 334, startPoint y: 97, endPoint x: 331, endPoint y: 100, distance: 5.1
drag, startPoint x: 331, startPoint y: 100, endPoint x: 463, endPoint y: 129, distance: 136.0
click at [441, 129] on div "About us [PERSON_NAME] [MEDICAL_DATA] Dawgz handcrafted hotdogs. With a mix of …" at bounding box center [303, 118] width 276 height 453
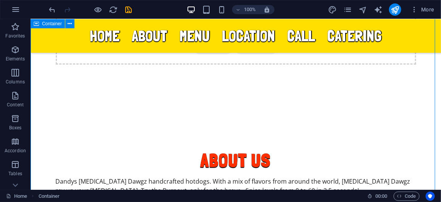
scroll to position [258, 0]
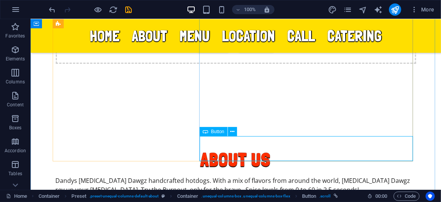
click at [207, 131] on icon at bounding box center [205, 131] width 5 height 9
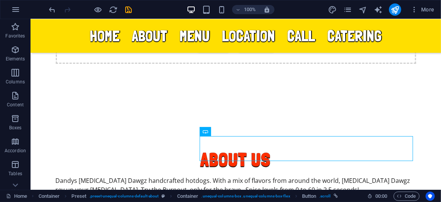
click at [208, 132] on div "Button" at bounding box center [205, 131] width 11 height 9
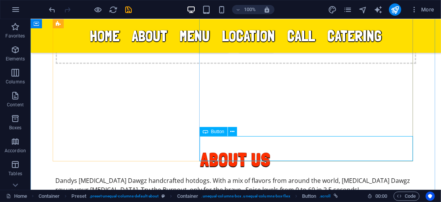
click at [208, 132] on icon at bounding box center [205, 131] width 5 height 9
click at [234, 133] on icon at bounding box center [232, 132] width 4 height 8
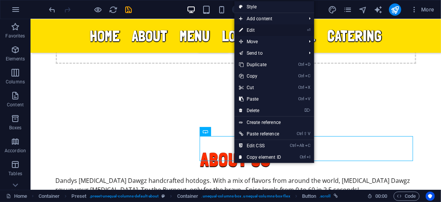
click at [265, 32] on link "⏎ Edit" at bounding box center [259, 29] width 51 height 11
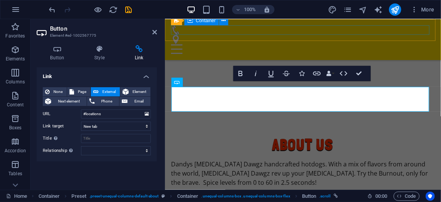
scroll to position [459, 0]
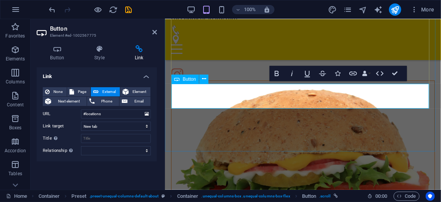
scroll to position [462, 0]
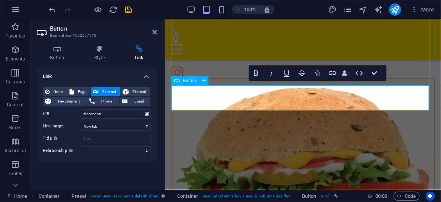
scroll to position [460, 0]
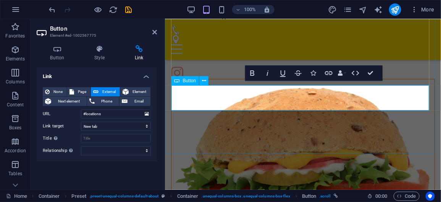
click at [358, 73] on icon "button" at bounding box center [356, 73] width 8 height 5
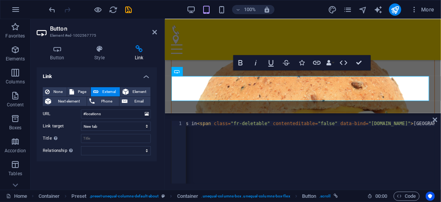
scroll to position [0, 353]
click at [406, 124] on div "< a class = "button button-default button-color-default center" href = "#locati…" at bounding box center [134, 157] width 602 height 72
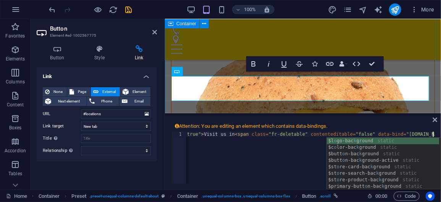
scroll to position [0, 318]
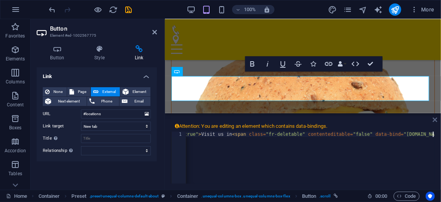
type textarea "<a class="button button-default button-color-default center" href="#locations" …"
click at [437, 118] on icon at bounding box center [435, 119] width 5 height 6
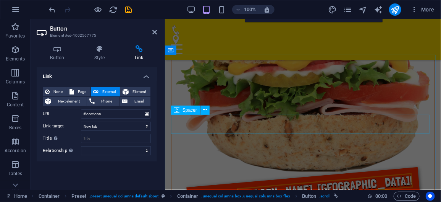
scroll to position [558, 0]
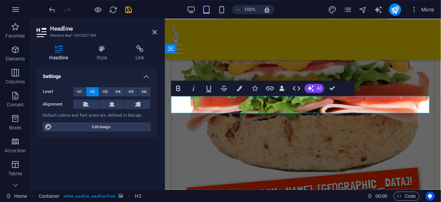
scroll to position [560, 0]
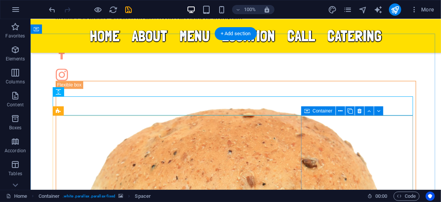
scroll to position [413, 0]
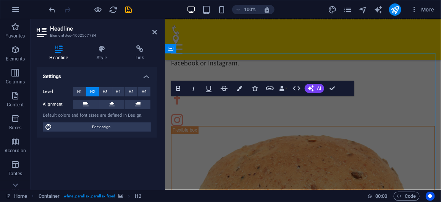
scroll to position [560, 0]
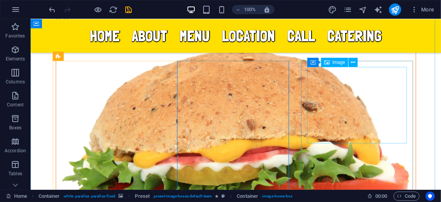
scroll to position [479, 0]
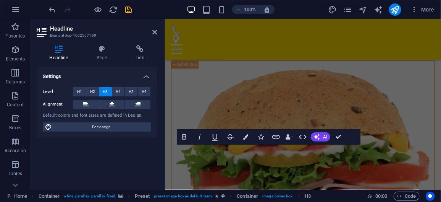
scroll to position [630, 0]
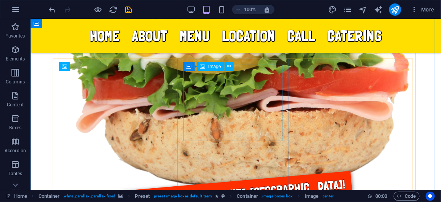
scroll to position [479, 0]
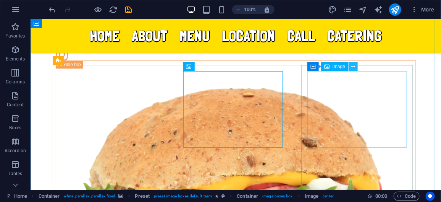
click at [352, 63] on icon at bounding box center [353, 67] width 4 height 8
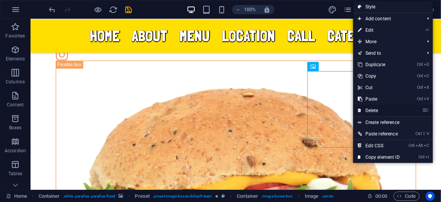
click at [370, 110] on link "⌦ Delete" at bounding box center [378, 110] width 51 height 11
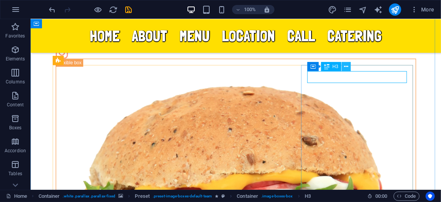
click at [347, 67] on icon at bounding box center [346, 67] width 4 height 8
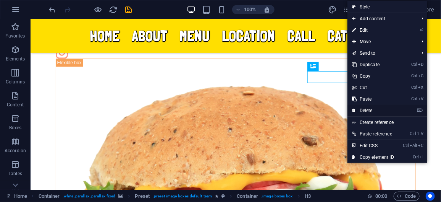
click at [366, 111] on link "⌦ Delete" at bounding box center [372, 110] width 51 height 11
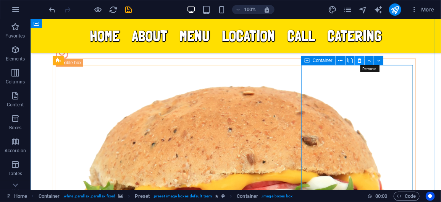
click at [358, 61] on icon at bounding box center [359, 61] width 4 height 8
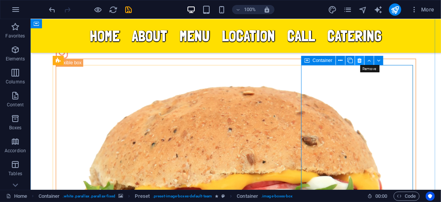
click at [359, 60] on icon at bounding box center [359, 61] width 4 height 8
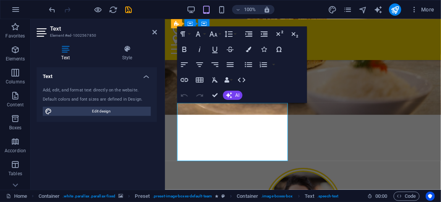
scroll to position [866, 0]
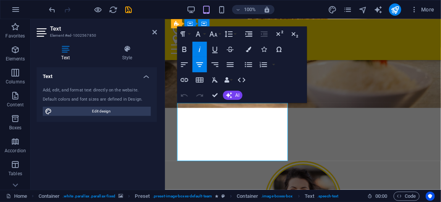
drag, startPoint x: 186, startPoint y: 107, endPoint x: 284, endPoint y: 156, distance: 110.5
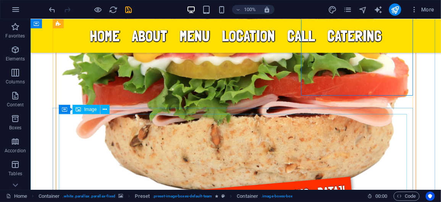
scroll to position [615, 0]
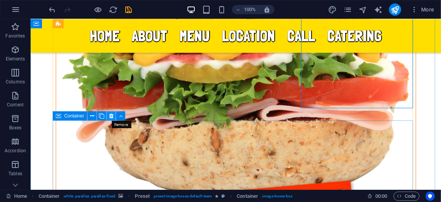
click at [110, 119] on icon at bounding box center [111, 116] width 4 height 8
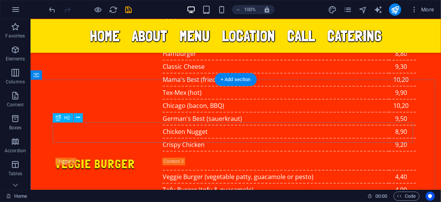
scroll to position [1573, 0]
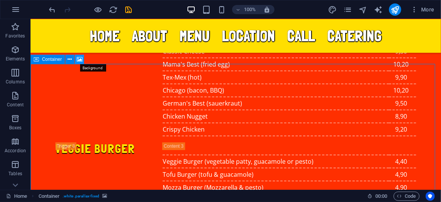
click at [78, 58] on icon at bounding box center [80, 59] width 6 height 8
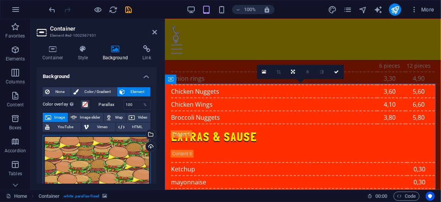
click at [109, 160] on div "Drag files here, click to choose files or select files from Files or our free s…" at bounding box center [97, 177] width 108 height 85
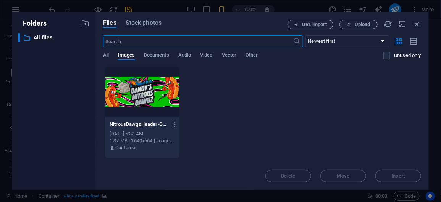
scroll to position [2796, 0]
click at [418, 23] on icon "button" at bounding box center [417, 24] width 8 height 8
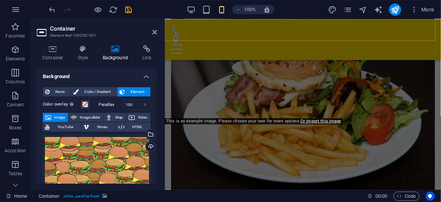
scroll to position [2128, 0]
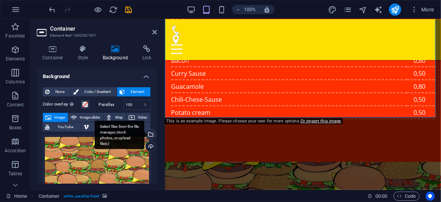
click at [149, 133] on div "Select files from the file manager, stock photos, or upload file(s)" at bounding box center [149, 134] width 11 height 11
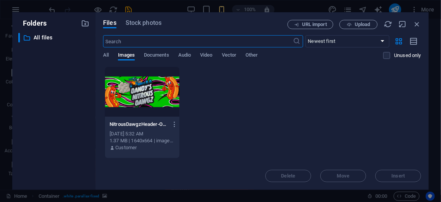
scroll to position [2796, 0]
click at [420, 26] on icon "button" at bounding box center [417, 24] width 8 height 8
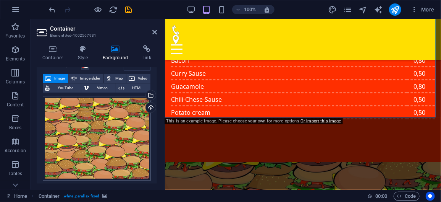
scroll to position [14, 0]
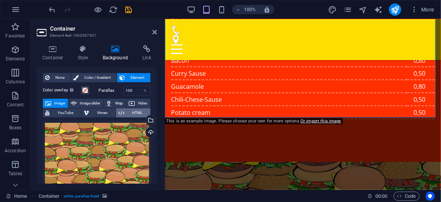
click at [127, 113] on span "HTML" at bounding box center [137, 112] width 21 height 9
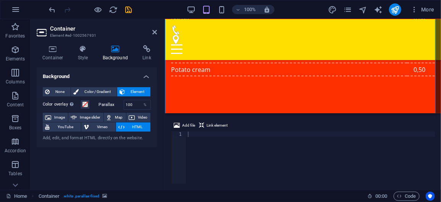
scroll to position [2119, 0]
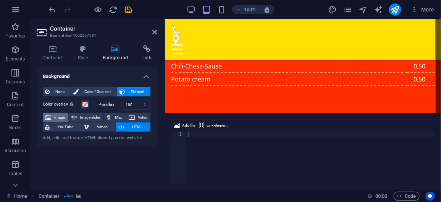
click at [60, 117] on span "Image" at bounding box center [59, 117] width 12 height 9
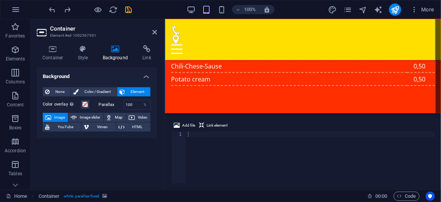
click at [57, 116] on span "Image" at bounding box center [59, 117] width 12 height 9
click at [191, 128] on figure at bounding box center [303, 175] width 276 height 94
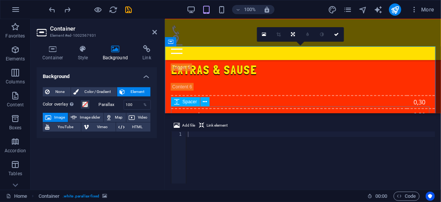
scroll to position [1939, 0]
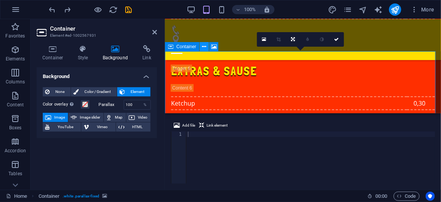
click at [202, 47] on button at bounding box center [204, 46] width 9 height 9
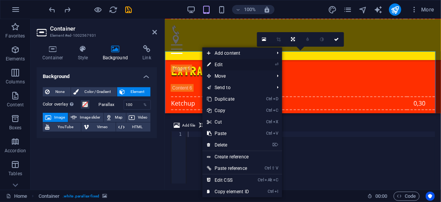
click at [218, 64] on link "⏎ Edit" at bounding box center [227, 64] width 51 height 11
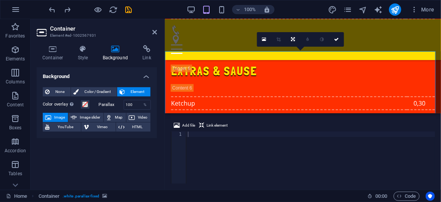
click at [60, 116] on span "Image" at bounding box center [59, 117] width 12 height 9
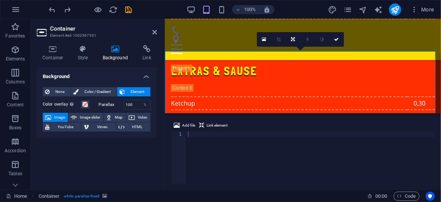
click at [60, 116] on span "Image" at bounding box center [59, 117] width 12 height 9
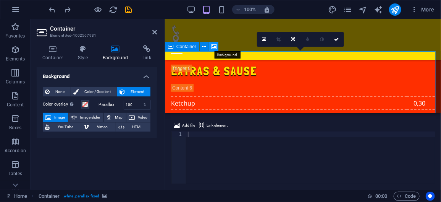
click at [212, 48] on icon at bounding box center [214, 47] width 6 height 8
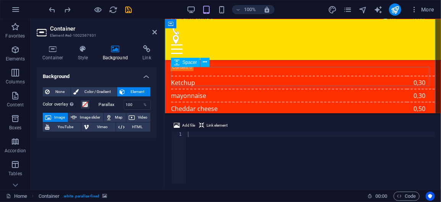
scroll to position [1990, 0]
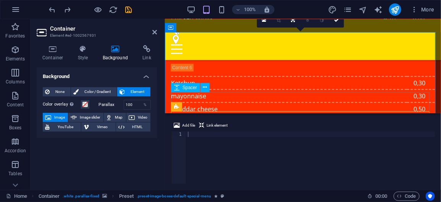
scroll to position [1957, 0]
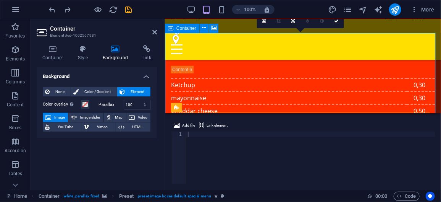
click at [203, 30] on icon at bounding box center [204, 28] width 4 height 8
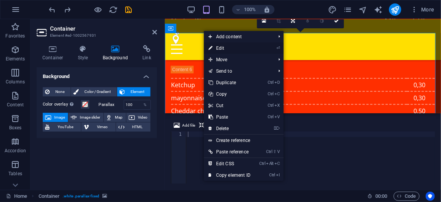
click at [220, 48] on link "⏎ Edit" at bounding box center [229, 47] width 51 height 11
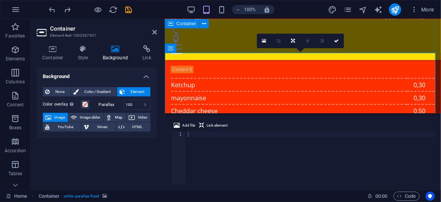
scroll to position [1919, 0]
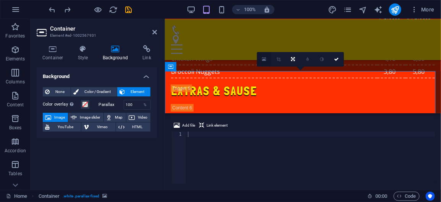
click at [266, 59] on link at bounding box center [264, 59] width 15 height 15
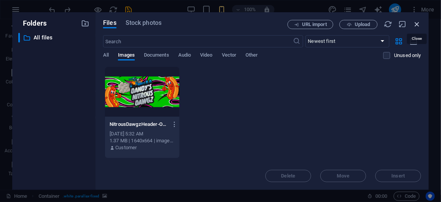
click at [413, 24] on icon "button" at bounding box center [417, 24] width 8 height 8
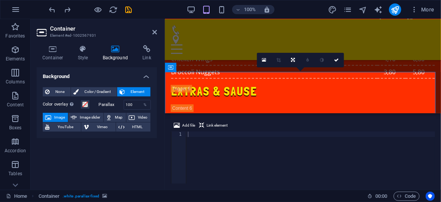
scroll to position [1918, 0]
click at [214, 66] on icon at bounding box center [214, 67] width 6 height 8
click at [129, 126] on span "HTML" at bounding box center [137, 126] width 21 height 9
click at [111, 56] on h4 "Background" at bounding box center [117, 53] width 40 height 16
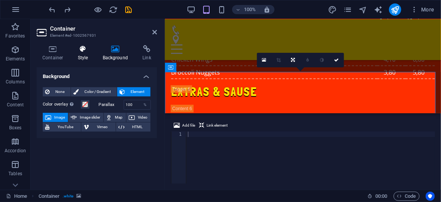
click at [89, 54] on h4 "Style" at bounding box center [84, 53] width 25 height 16
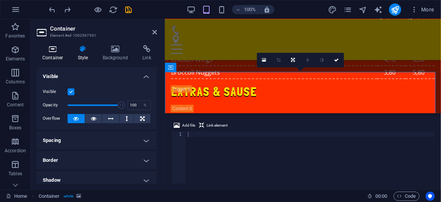
click at [58, 52] on icon at bounding box center [53, 49] width 32 height 8
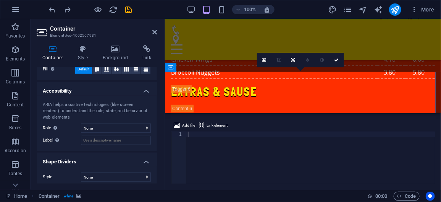
scroll to position [179, 0]
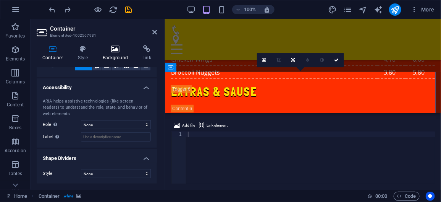
click at [116, 48] on icon at bounding box center [115, 49] width 37 height 8
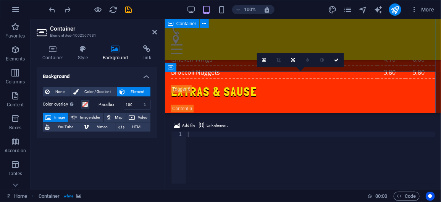
drag, startPoint x: 182, startPoint y: 99, endPoint x: 195, endPoint y: 70, distance: 32.3
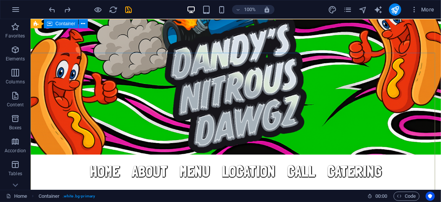
scroll to position [0, 0]
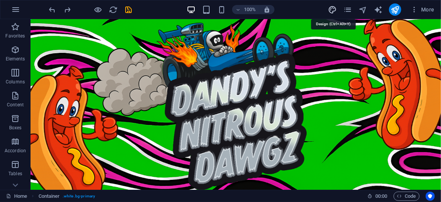
click at [336, 11] on icon "design" at bounding box center [332, 9] width 9 height 9
select select "px"
select select "400"
select select "px"
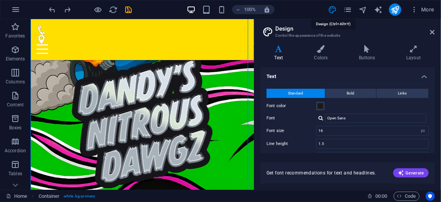
scroll to position [1403, 0]
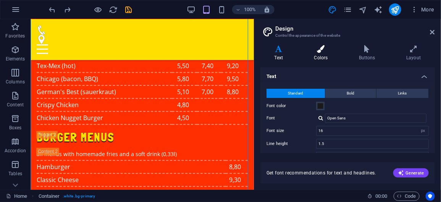
click at [321, 60] on h4 "Colors" at bounding box center [322, 53] width 45 height 16
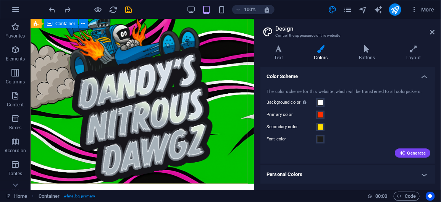
scroll to position [0, 0]
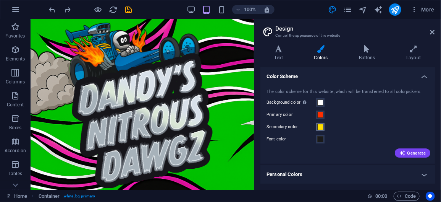
click at [321, 124] on span at bounding box center [320, 127] width 6 height 6
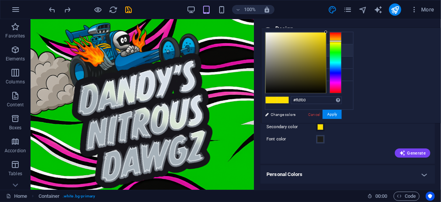
click at [272, 50] on icon at bounding box center [271, 49] width 5 height 5
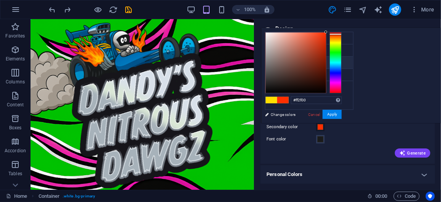
click at [314, 61] on small "#ff2f00" at bounding box center [313, 63] width 10 height 5
click at [342, 103] on input "#ff2f00" at bounding box center [316, 100] width 51 height 8
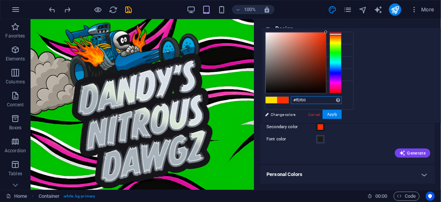
click at [342, 103] on input "#ff2f00" at bounding box center [316, 100] width 51 height 8
paste input "00c9"
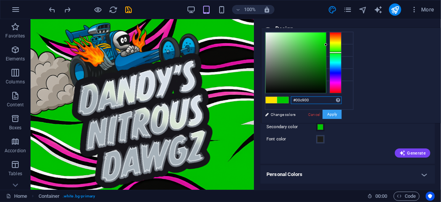
type input "#00c900"
click at [342, 113] on button "Apply" at bounding box center [332, 114] width 19 height 9
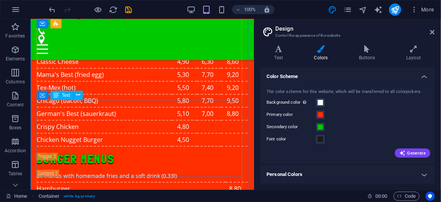
scroll to position [1385, 0]
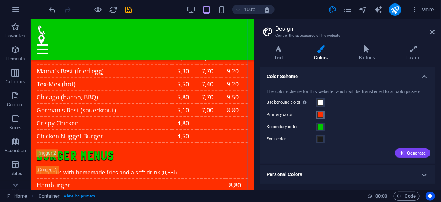
click at [319, 113] on span at bounding box center [320, 114] width 6 height 6
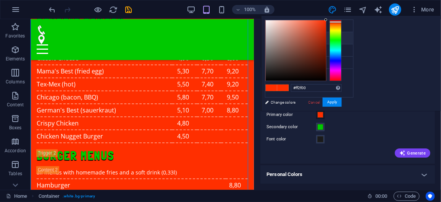
click at [295, 36] on li "Primary color #ff2f00" at bounding box center [309, 38] width 88 height 12
click at [342, 86] on input "#ff2f00" at bounding box center [316, 88] width 51 height 8
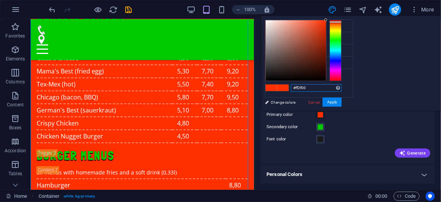
click at [342, 86] on input "#ff2f00" at bounding box center [316, 88] width 51 height 8
paste input "dc219f"
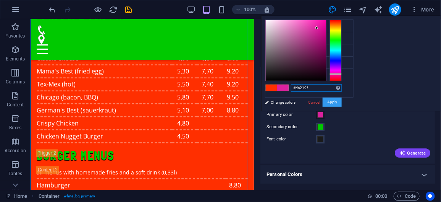
type input "#dc219f"
click at [342, 102] on button "Apply" at bounding box center [332, 101] width 19 height 9
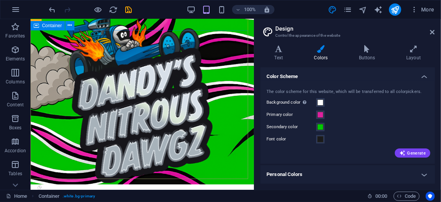
scroll to position [0, 0]
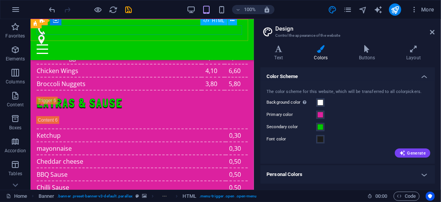
scroll to position [1933, 0]
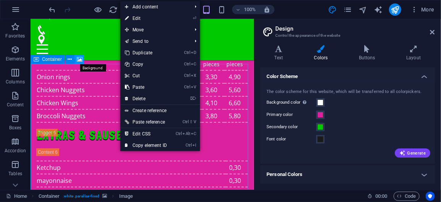
click at [79, 59] on icon at bounding box center [80, 59] width 6 height 8
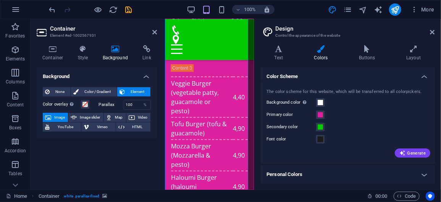
scroll to position [2796, 0]
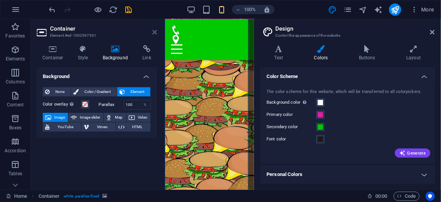
click at [154, 31] on icon at bounding box center [154, 32] width 5 height 6
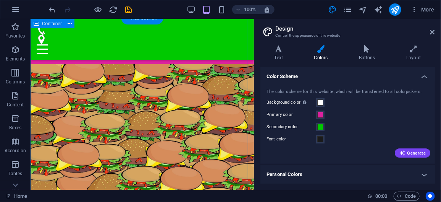
scroll to position [2215, 0]
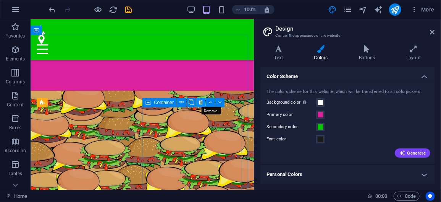
click at [200, 103] on icon at bounding box center [201, 102] width 4 height 8
click at [183, 102] on icon at bounding box center [184, 102] width 4 height 8
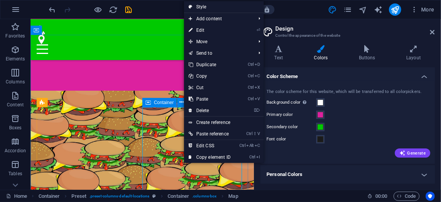
click at [166, 103] on span "Container" at bounding box center [164, 102] width 20 height 5
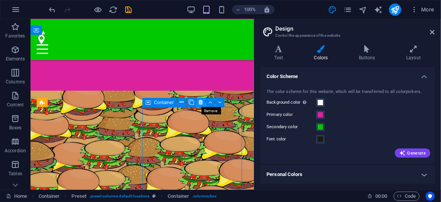
click at [200, 100] on icon at bounding box center [201, 102] width 4 height 8
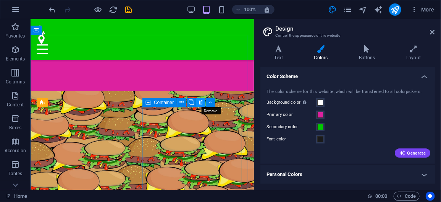
click at [202, 104] on icon at bounding box center [201, 102] width 4 height 8
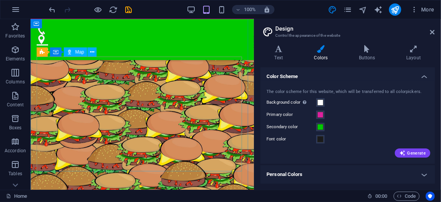
scroll to position [2258, 0]
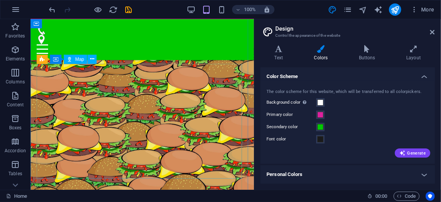
click at [77, 60] on span "Map" at bounding box center [79, 59] width 9 height 5
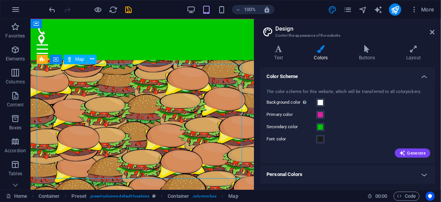
click at [72, 60] on div "Map" at bounding box center [75, 59] width 23 height 9
click at [91, 57] on icon at bounding box center [92, 59] width 4 height 8
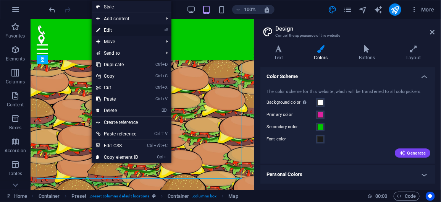
click at [112, 27] on link "⏎ Edit" at bounding box center [117, 29] width 51 height 11
select select "1"
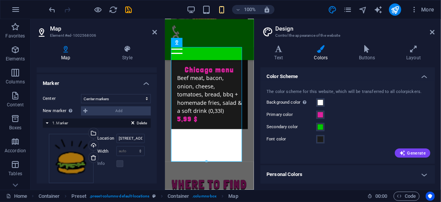
scroll to position [140, 0]
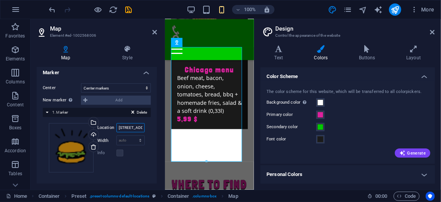
click at [126, 125] on input "[STREET_ADDRESS][US_STATE]" at bounding box center [130, 127] width 28 height 9
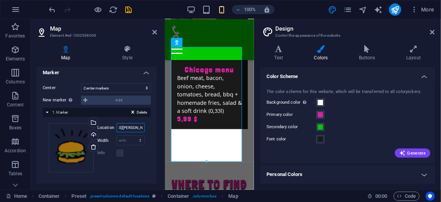
type input "[STREET_ADDRESS][PERSON_NAME]"
click at [134, 170] on div "Drag files here, click to choose files or select files from Files or our free s…" at bounding box center [97, 147] width 96 height 49
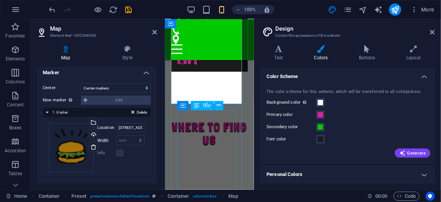
scroll to position [3207, 0]
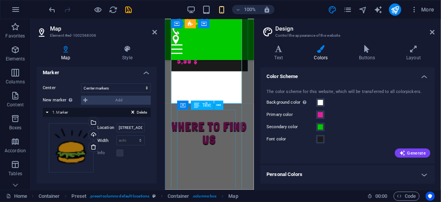
drag, startPoint x: 181, startPoint y: 115, endPoint x: 229, endPoint y: 134, distance: 51.4
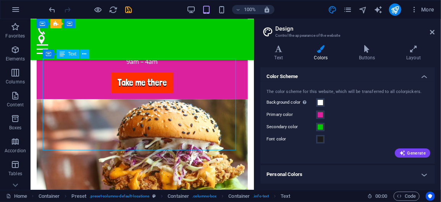
scroll to position [2384, 0]
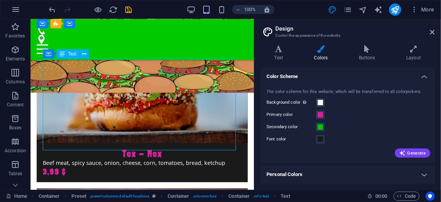
drag, startPoint x: 112, startPoint y: 62, endPoint x: 169, endPoint y: 77, distance: 59.1
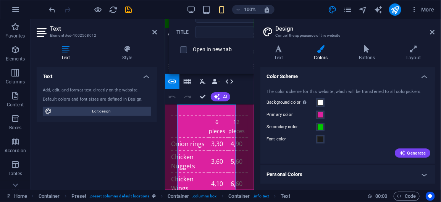
scroll to position [3213, 0]
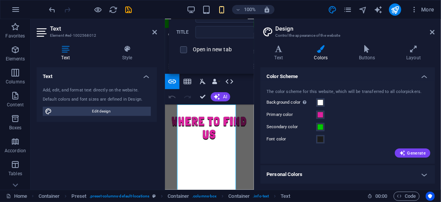
click at [194, 103] on button "Redo" at bounding box center [187, 96] width 15 height 15
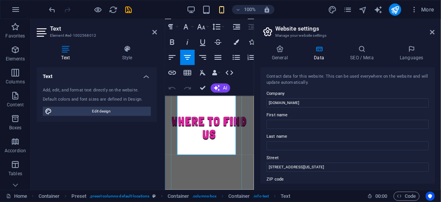
scroll to position [3263, 0]
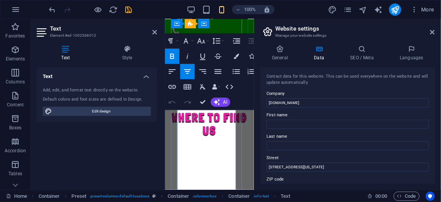
scroll to position [3203, 0]
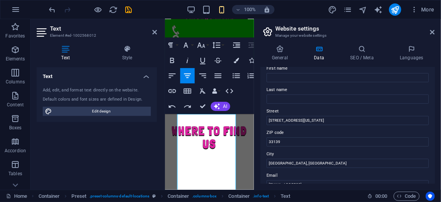
scroll to position [56, 0]
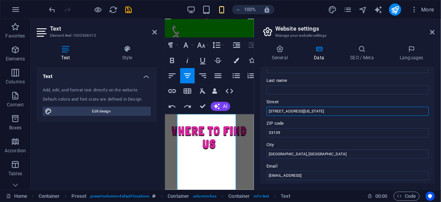
click at [316, 107] on input "[STREET_ADDRESS][US_STATE]" at bounding box center [347, 111] width 162 height 9
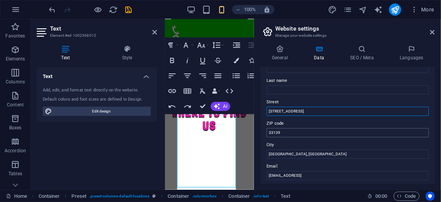
type input "[STREET_ADDRESS]"
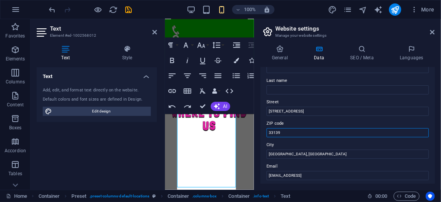
click at [295, 133] on input "33139" at bounding box center [347, 132] width 162 height 9
type input "3"
type input "73663"
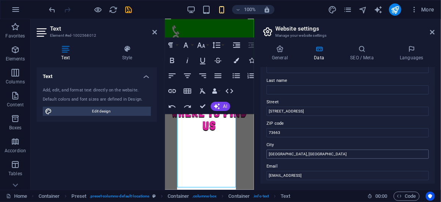
click at [297, 150] on div "[GEOGRAPHIC_DATA], [GEOGRAPHIC_DATA]" at bounding box center [347, 149] width 162 height 18
click at [297, 151] on input "[GEOGRAPHIC_DATA], [GEOGRAPHIC_DATA]" at bounding box center [347, 153] width 162 height 9
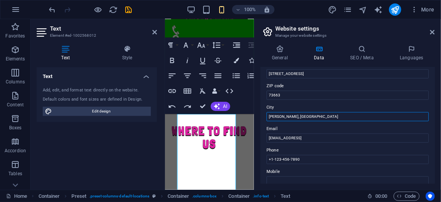
scroll to position [97, 0]
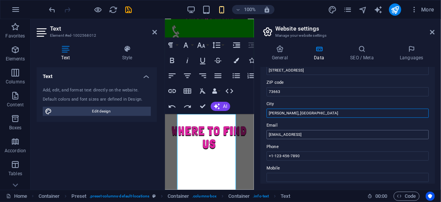
type input "[PERSON_NAME], [GEOGRAPHIC_DATA]"
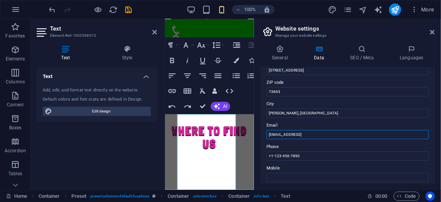
click at [298, 132] on input "[EMAIL_ADDRESS]" at bounding box center [347, 134] width 162 height 9
type input "[EMAIL_ADDRESS][DOMAIN_NAME]"
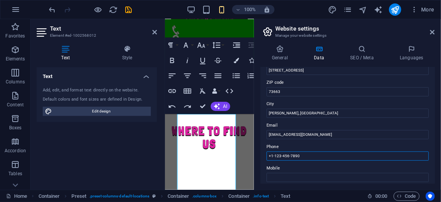
click at [298, 153] on input "+1-123-456-7890" at bounding box center [347, 155] width 162 height 9
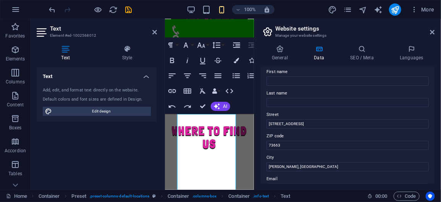
scroll to position [0, 0]
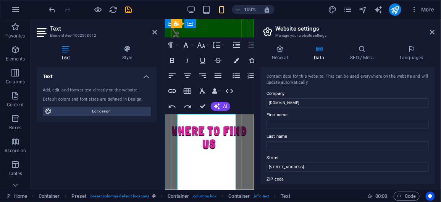
type input "[PHONE_NUMBER]"
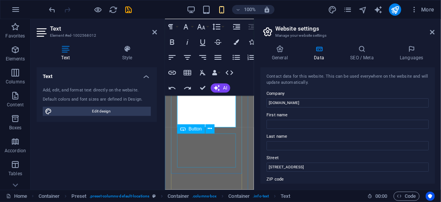
scroll to position [3281, 0]
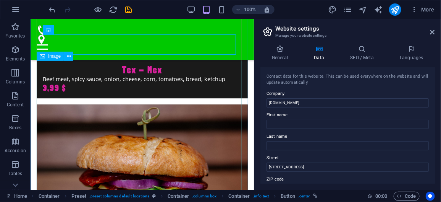
scroll to position [2511, 0]
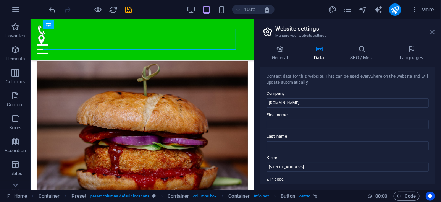
click at [432, 34] on icon at bounding box center [432, 32] width 5 height 6
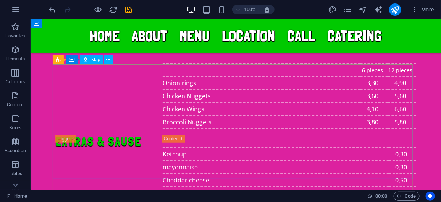
scroll to position [1904, 0]
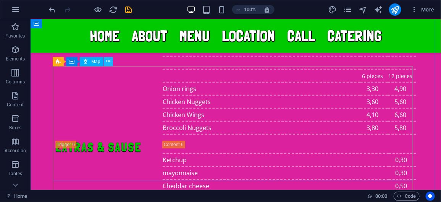
click at [108, 62] on icon at bounding box center [108, 61] width 4 height 8
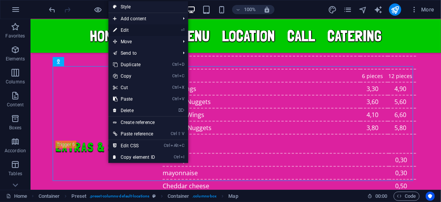
click at [124, 30] on link "⏎ Edit" at bounding box center [133, 29] width 51 height 11
select select "1"
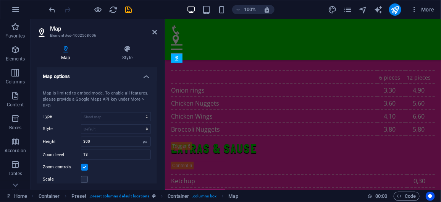
scroll to position [2255, 0]
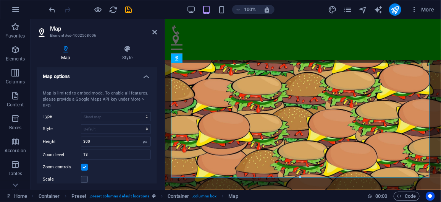
click at [79, 124] on label "Style" at bounding box center [62, 128] width 38 height 9
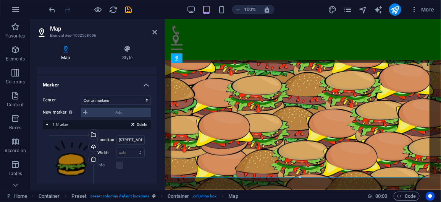
scroll to position [140, 0]
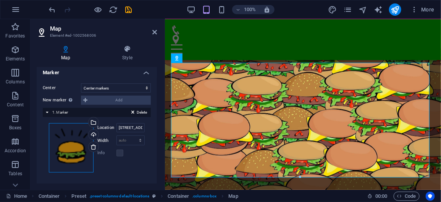
click at [74, 155] on div "Drag files here, click to choose files or select files from Files or our free s…" at bounding box center [71, 147] width 45 height 49
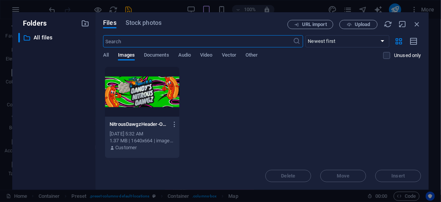
scroll to position [3149, 0]
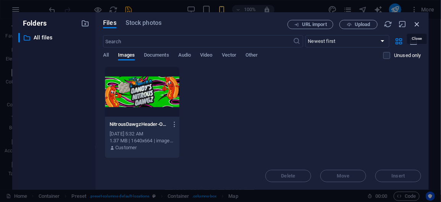
click at [416, 28] on icon "button" at bounding box center [417, 24] width 8 height 8
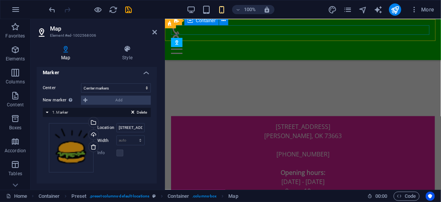
scroll to position [2271, 0]
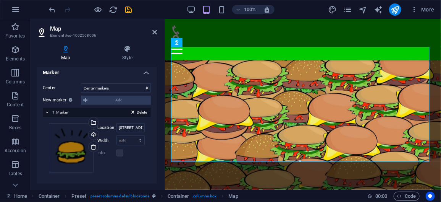
click at [48, 112] on div "Delete 1. Marker" at bounding box center [97, 112] width 108 height 9
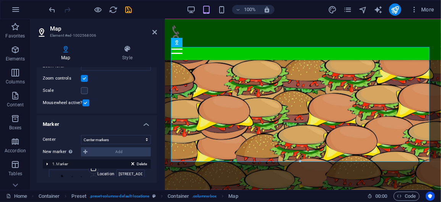
scroll to position [79, 0]
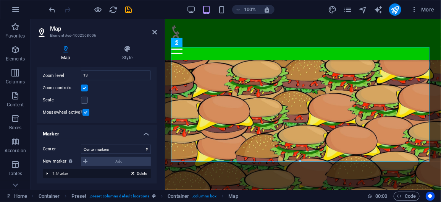
click at [47, 173] on div "Delete 1. Marker" at bounding box center [97, 173] width 108 height 9
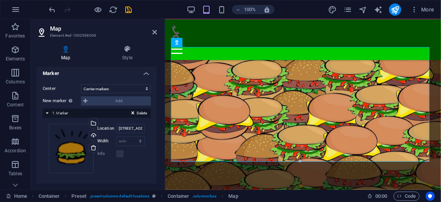
scroll to position [140, 0]
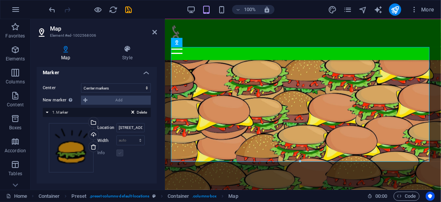
click at [120, 151] on label at bounding box center [119, 152] width 7 height 7
click at [152, 34] on header "Map Element #ed-1002568006" at bounding box center [97, 29] width 120 height 20
click at [154, 32] on icon at bounding box center [154, 32] width 5 height 6
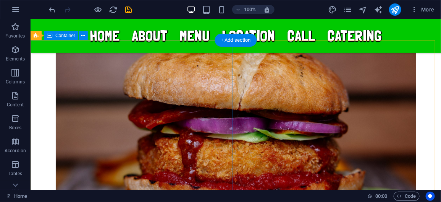
scroll to position [2670, 0]
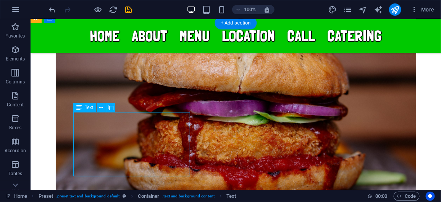
click at [77, 118] on div "Drag here to replace the existing content. Press “Ctrl” if you want to create a…" at bounding box center [236, 104] width 410 height 170
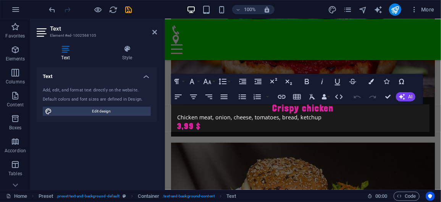
scroll to position [3014, 0]
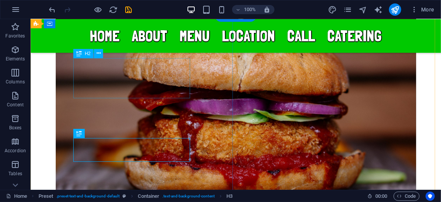
scroll to position [2670, 0]
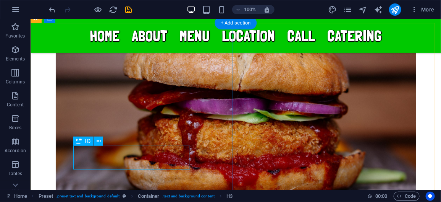
click at [147, 158] on div "H2 Banner Banner Container Menu Bar Container Container Image Container Preset …" at bounding box center [236, 104] width 410 height 170
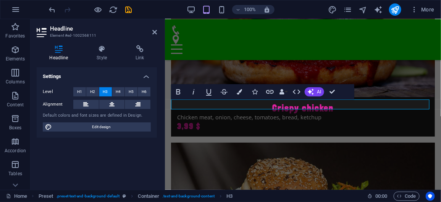
scroll to position [3043, 0]
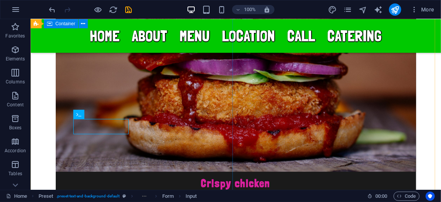
scroll to position [2709, 0]
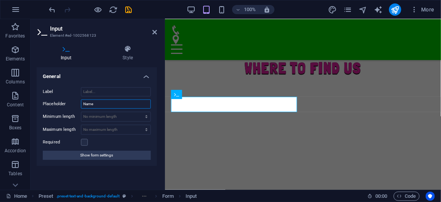
click at [103, 106] on input "Name" at bounding box center [116, 103] width 70 height 9
type input "N"
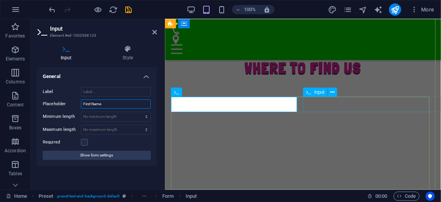
type input "First Name"
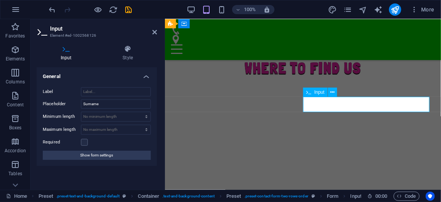
type input "l"
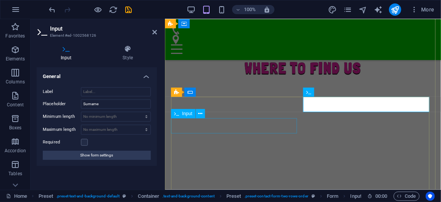
type input "Last Name"
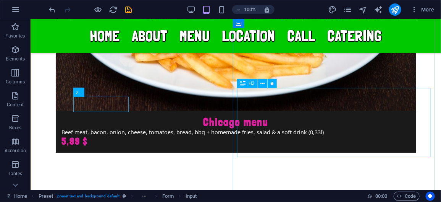
scroll to position [2758, 0]
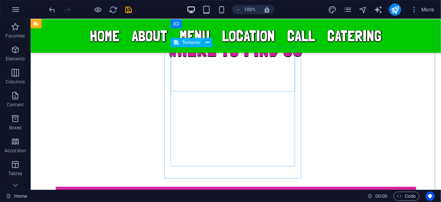
scroll to position [3259, 0]
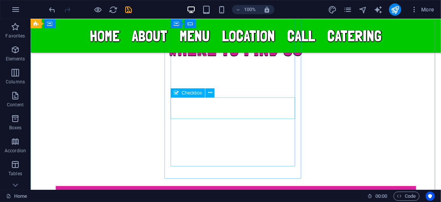
click at [211, 92] on icon at bounding box center [210, 93] width 4 height 8
click at [208, 91] on icon at bounding box center [210, 93] width 4 height 8
click at [211, 93] on icon at bounding box center [210, 93] width 4 height 8
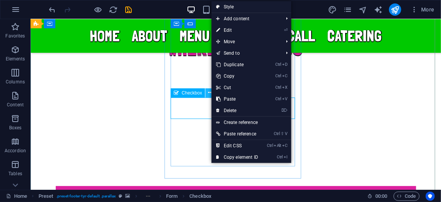
click at [211, 93] on icon at bounding box center [210, 93] width 4 height 8
click at [209, 92] on icon at bounding box center [210, 93] width 4 height 8
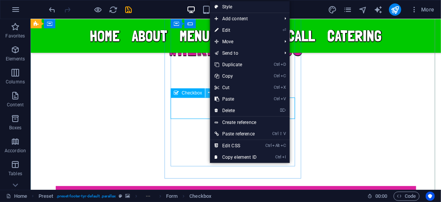
click at [209, 92] on icon at bounding box center [210, 93] width 4 height 8
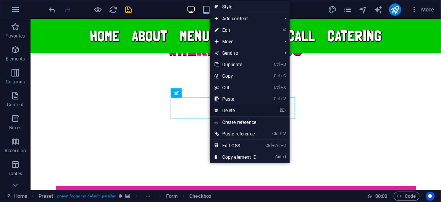
click at [224, 109] on link "⌦ Delete" at bounding box center [235, 110] width 51 height 11
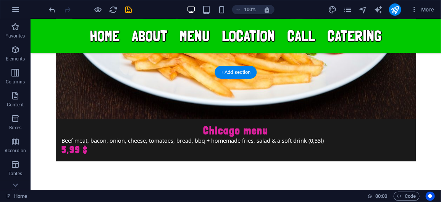
scroll to position [3051, 0]
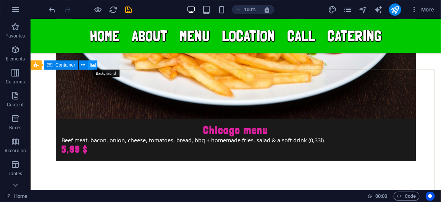
click at [94, 67] on icon at bounding box center [93, 65] width 6 height 8
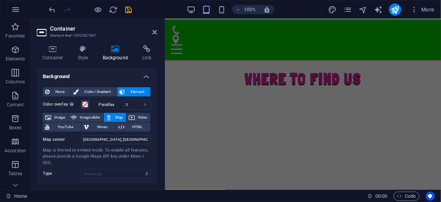
scroll to position [3395, 0]
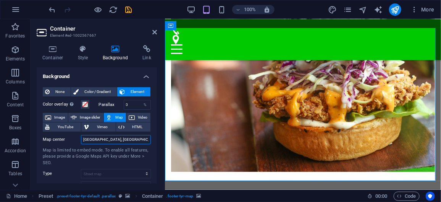
click at [108, 137] on input "[GEOGRAPHIC_DATA], [GEOGRAPHIC_DATA]" at bounding box center [116, 139] width 70 height 9
type input "[STREET_ADDRESS][PERSON_NAME]"
click at [129, 106] on input "0" at bounding box center [137, 104] width 27 height 9
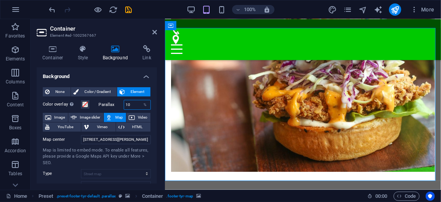
type input "1"
type input "0"
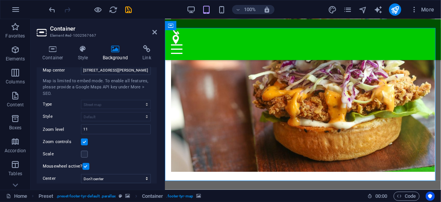
scroll to position [81, 0]
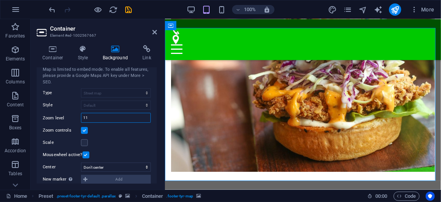
click at [92, 116] on input "11" at bounding box center [115, 117] width 69 height 9
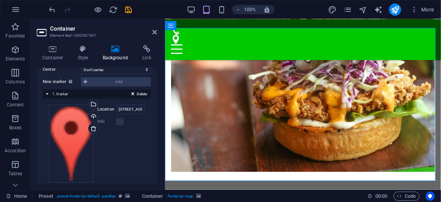
scroll to position [184, 0]
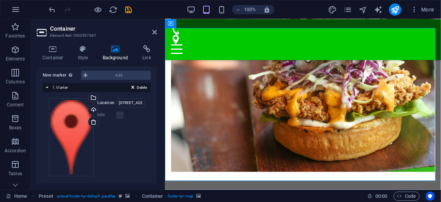
type input "18"
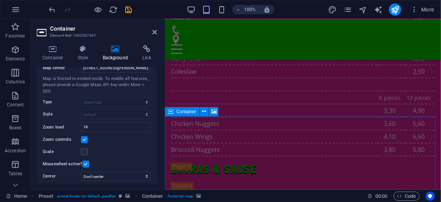
scroll to position [1884, 0]
click at [212, 113] on icon at bounding box center [214, 111] width 6 height 8
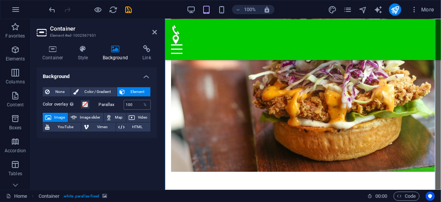
scroll to position [2018, 0]
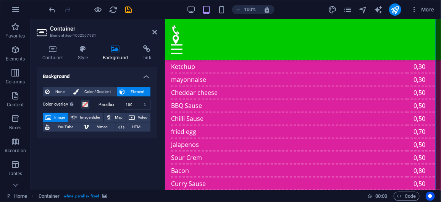
click at [61, 118] on span "Image" at bounding box center [59, 117] width 12 height 9
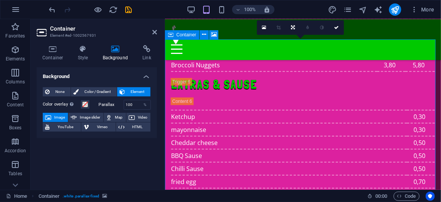
scroll to position [1943, 0]
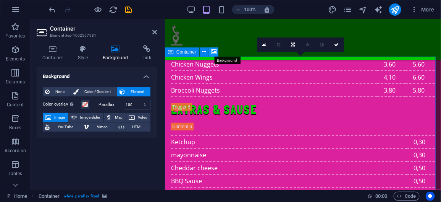
click at [212, 52] on icon at bounding box center [214, 52] width 6 height 8
click at [261, 47] on link at bounding box center [264, 44] width 15 height 15
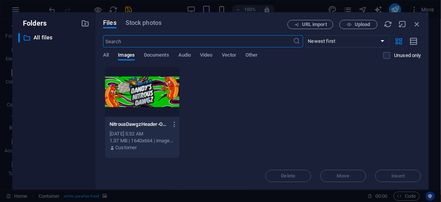
scroll to position [2796, 0]
click at [347, 26] on icon "button" at bounding box center [349, 24] width 5 height 5
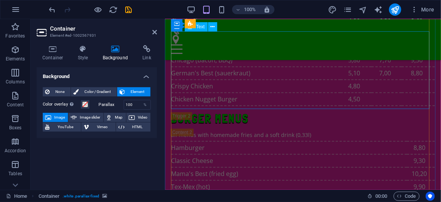
scroll to position [1345, 0]
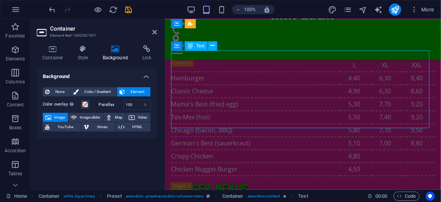
scroll to position [1052, 0]
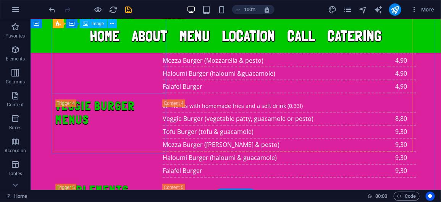
scroll to position [1700, 0]
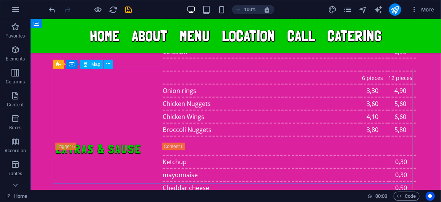
scroll to position [1902, 0]
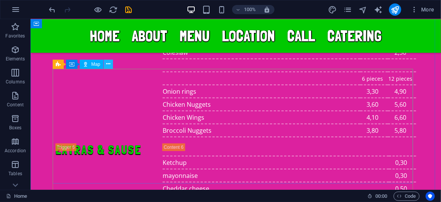
click at [110, 63] on button at bounding box center [108, 64] width 9 height 9
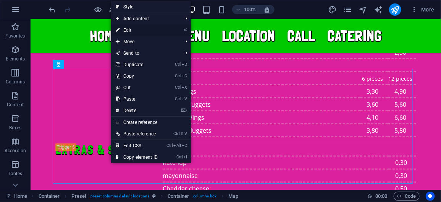
click at [129, 24] on link "⏎ Edit" at bounding box center [136, 29] width 51 height 11
select select "1"
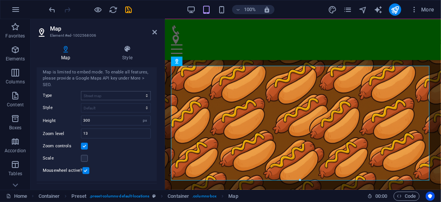
scroll to position [21, 0]
click at [95, 132] on input "13" at bounding box center [115, 133] width 69 height 9
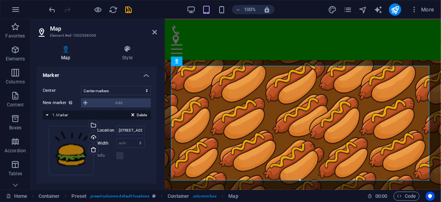
scroll to position [140, 0]
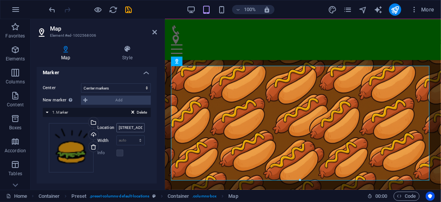
type input "18"
click at [125, 126] on input "[STREET_ADDRESS][PERSON_NAME]" at bounding box center [130, 127] width 28 height 9
type input "[STREET_ADDRESS][PERSON_NAME]"
click at [46, 110] on div "Delete 1. Marker" at bounding box center [97, 112] width 108 height 9
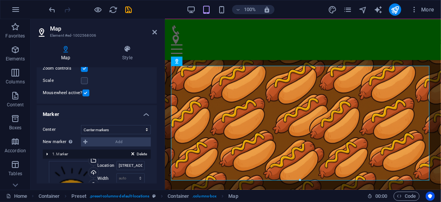
scroll to position [79, 0]
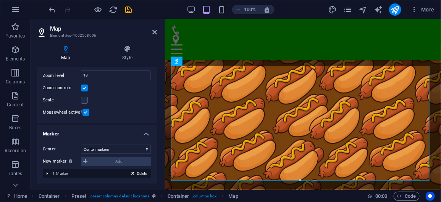
click at [48, 172] on div "Delete 1. Marker" at bounding box center [97, 173] width 108 height 9
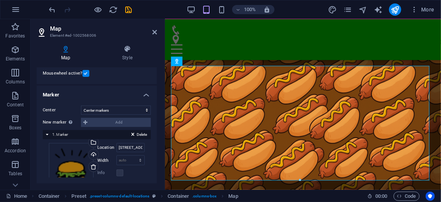
scroll to position [140, 0]
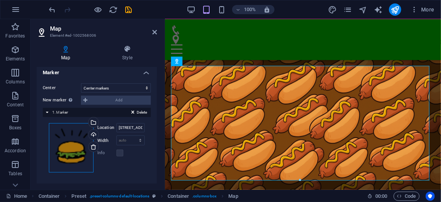
click at [84, 155] on div "Drag files here, click to choose files or select files from Files or our free s…" at bounding box center [71, 147] width 45 height 49
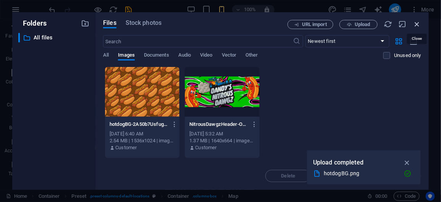
click at [415, 23] on icon "button" at bounding box center [417, 24] width 8 height 8
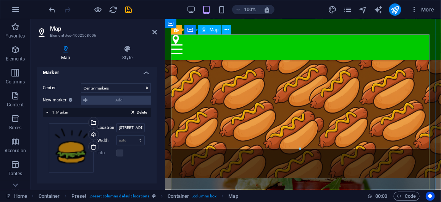
scroll to position [2286, 0]
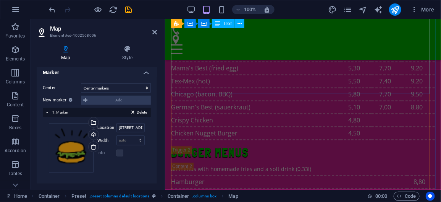
scroll to position [1378, 0]
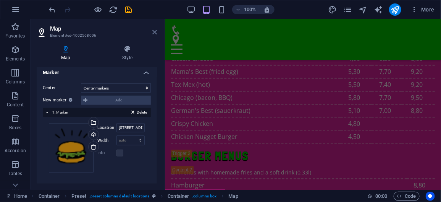
click at [157, 33] on icon at bounding box center [154, 32] width 5 height 6
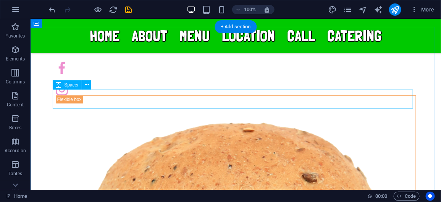
scroll to position [425, 0]
